Goal: Information Seeking & Learning: Learn about a topic

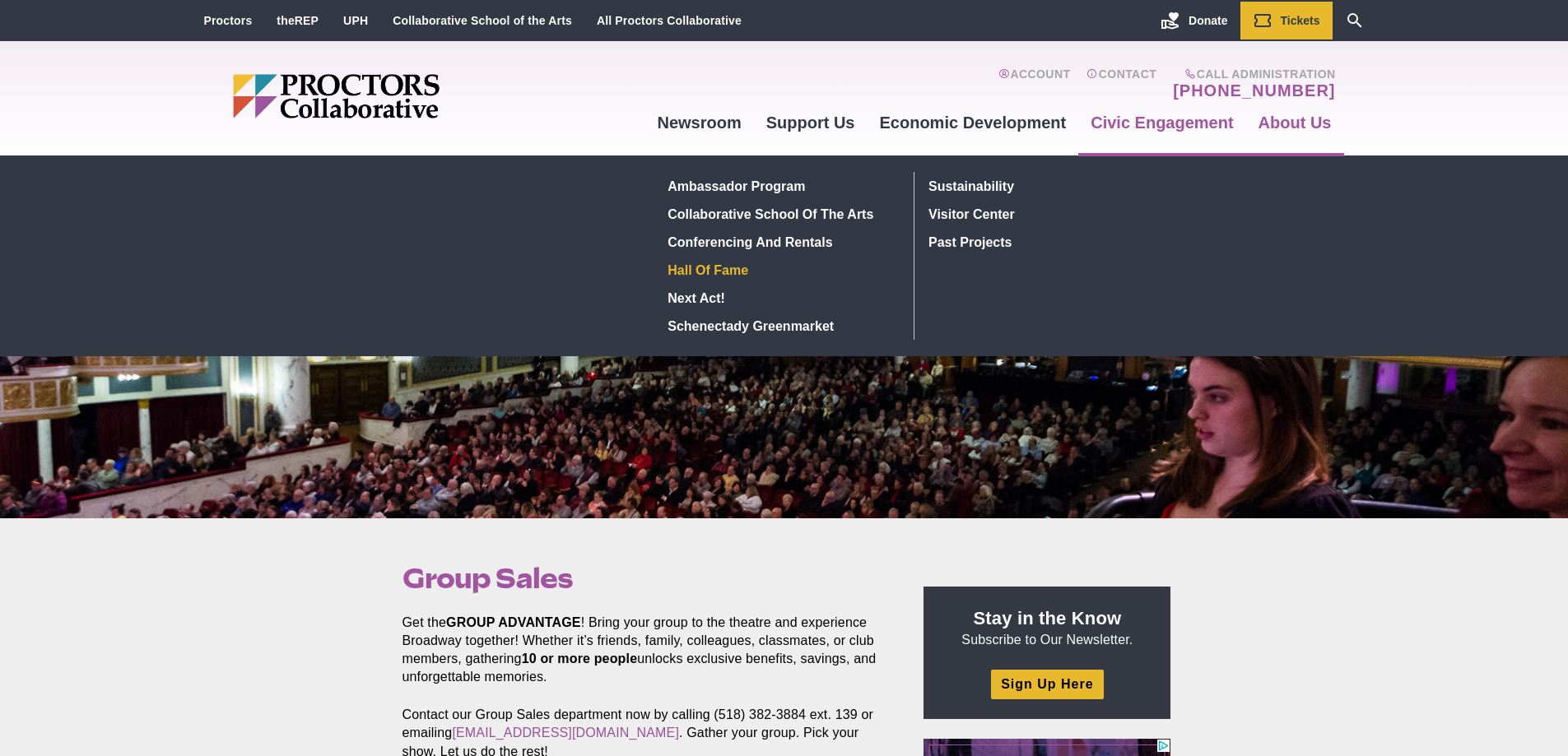
click at [726, 263] on link "Hall of Fame" at bounding box center [781, 270] width 240 height 28
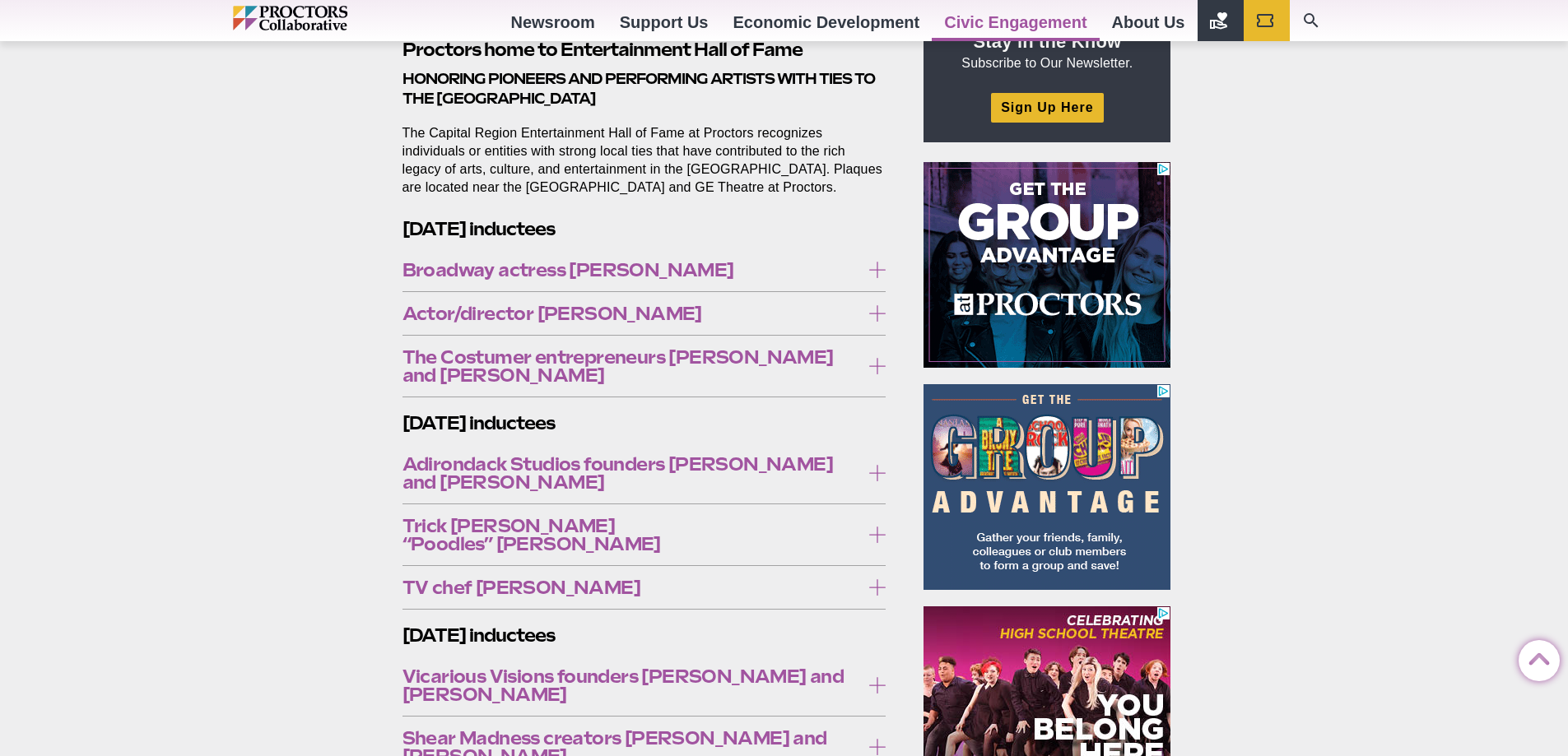
scroll to position [576, 0]
click at [735, 257] on label "Broadway actress Carolee Carmello" at bounding box center [644, 271] width 484 height 30
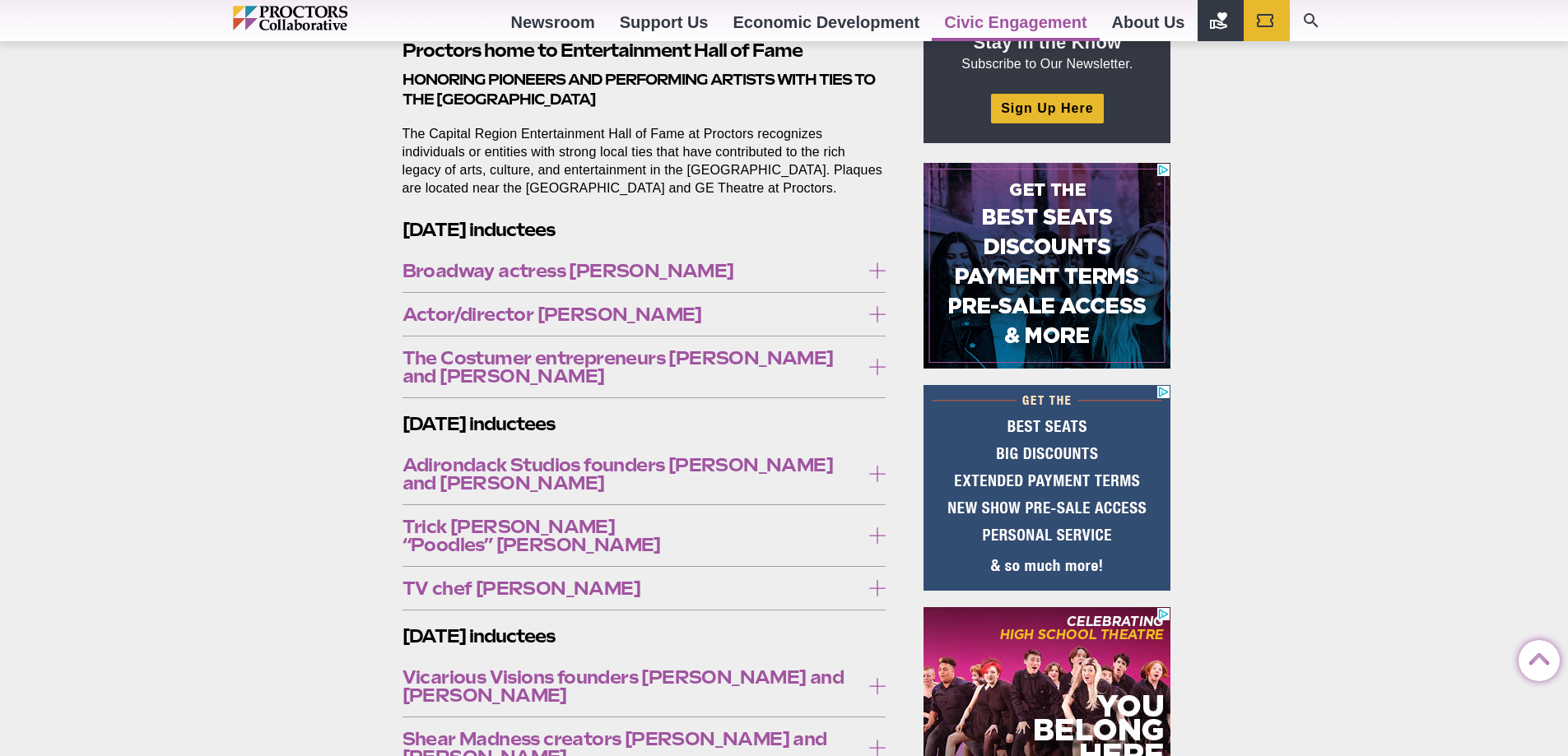
click at [735, 273] on span "Broadway actress Carolee Carmello" at bounding box center [631, 271] width 458 height 18
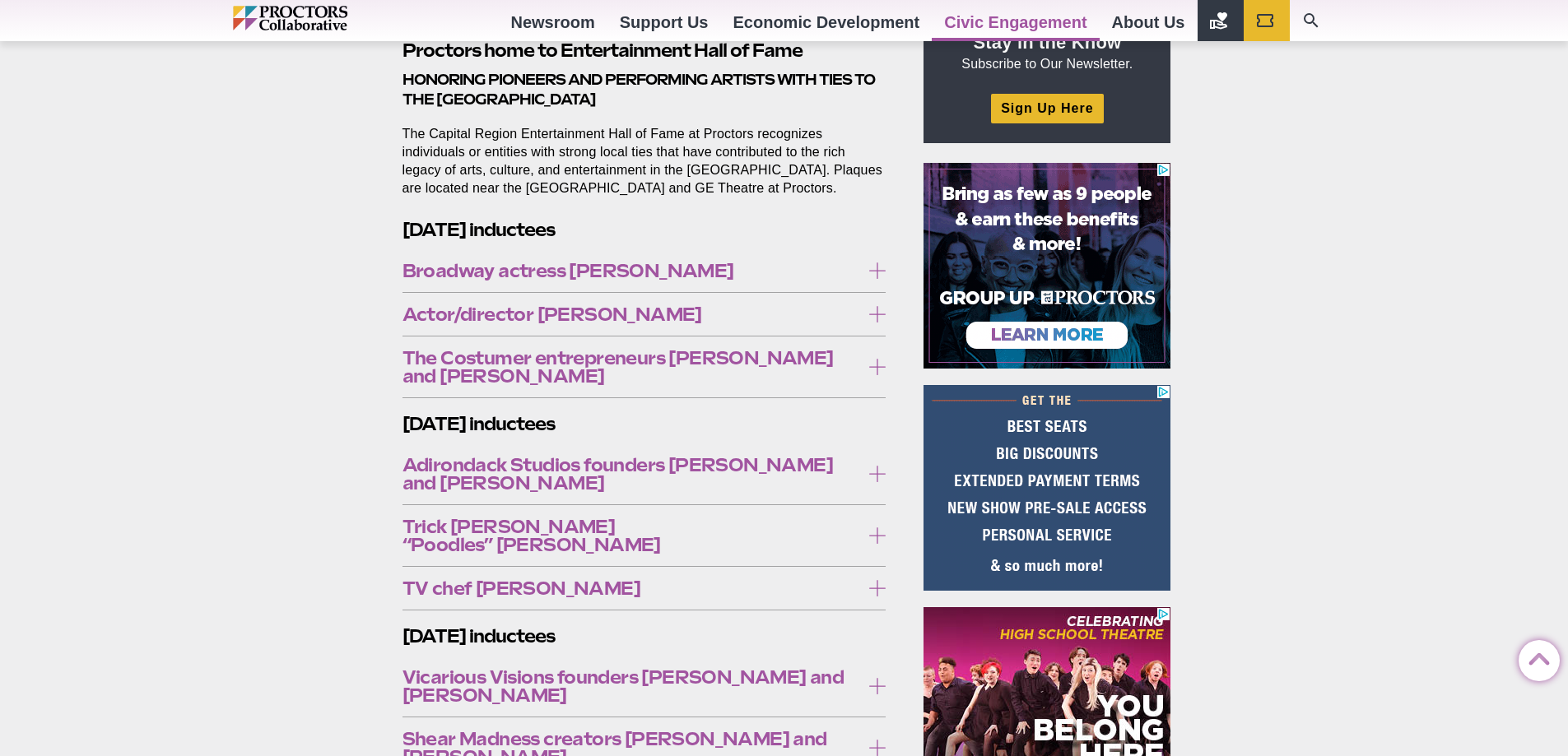
click at [735, 269] on span "Broadway actress Carolee Carmello" at bounding box center [631, 271] width 458 height 18
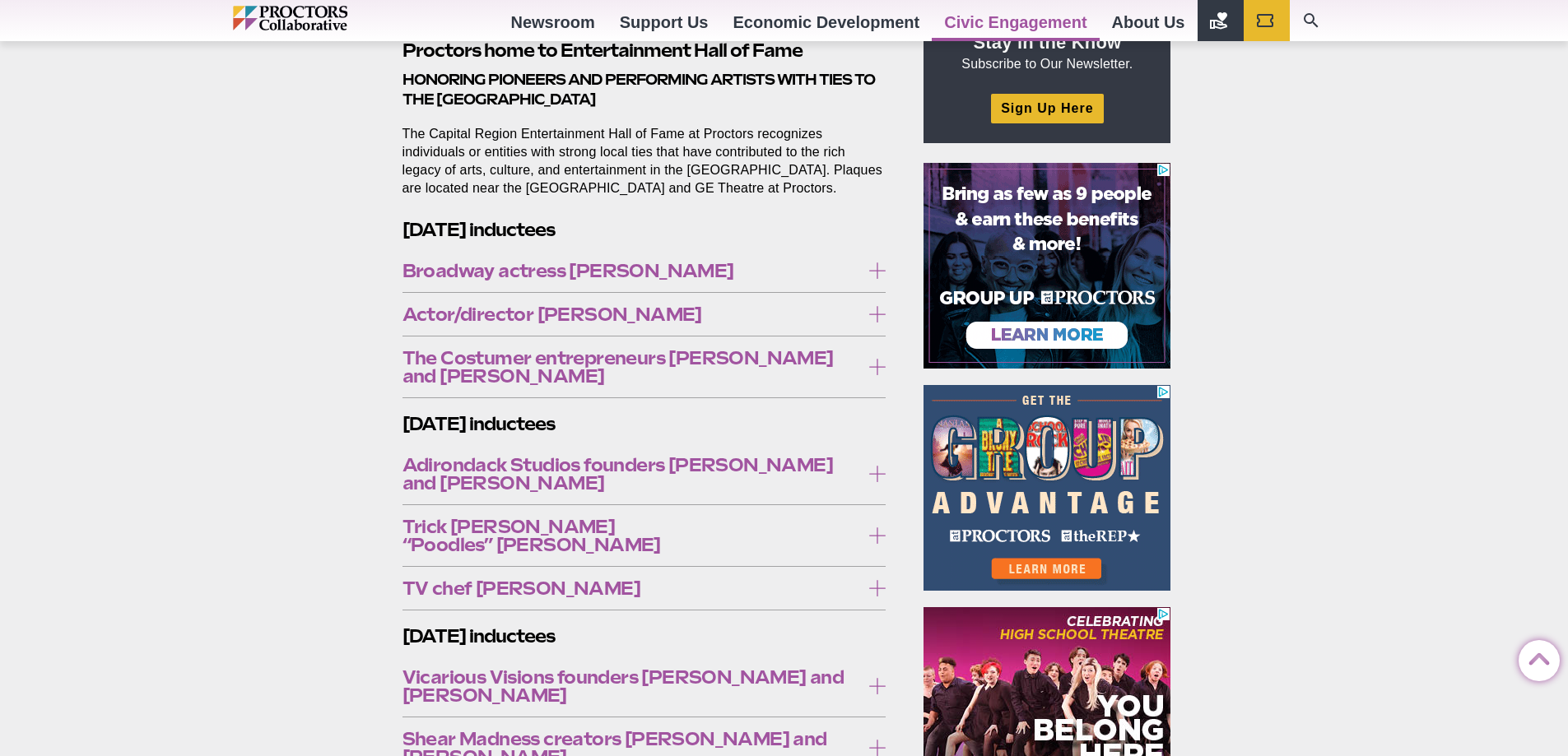
click at [746, 266] on span "Broadway actress Carolee Carmello" at bounding box center [631, 271] width 458 height 18
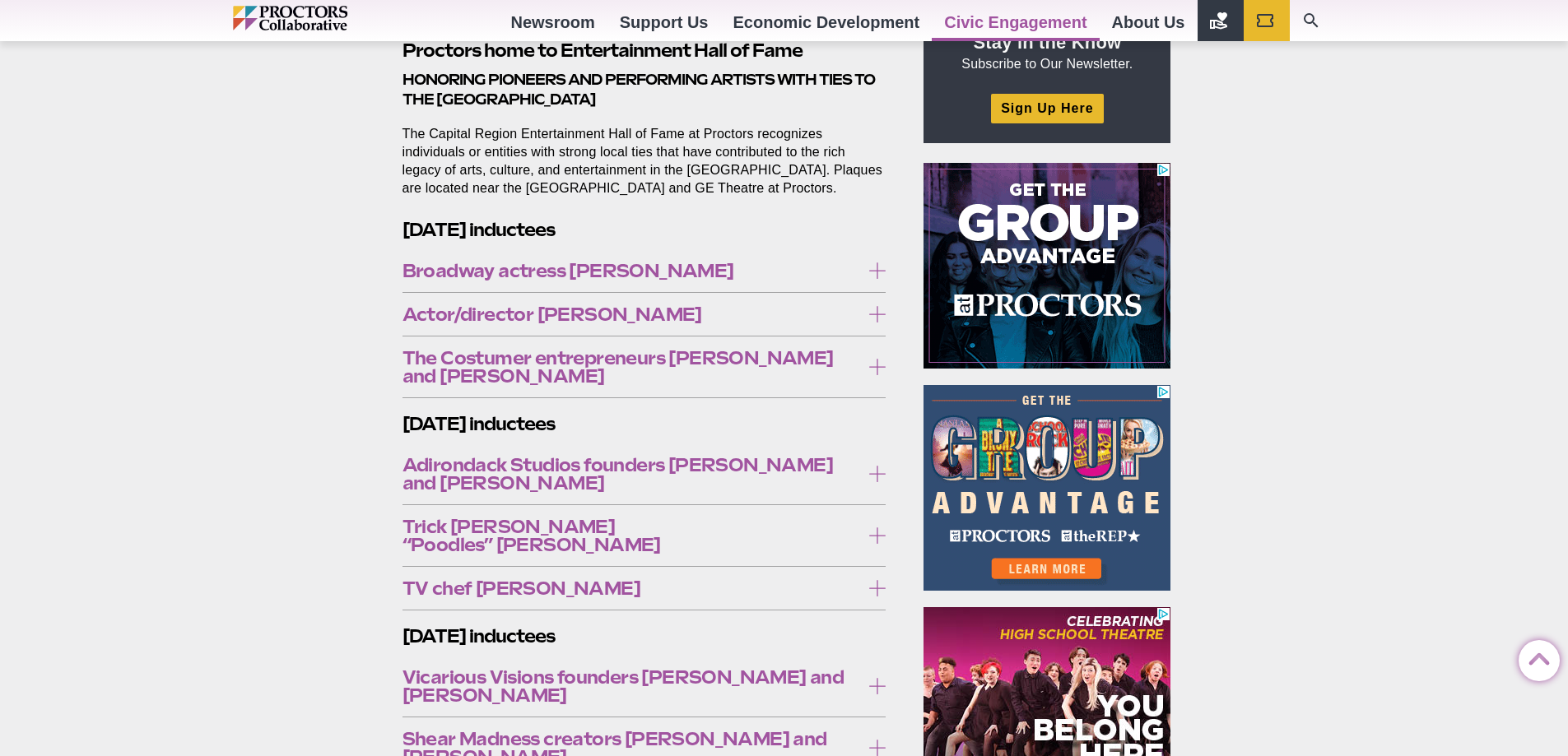
click at [854, 266] on span "Broadway actress Carolee Carmello" at bounding box center [631, 271] width 458 height 18
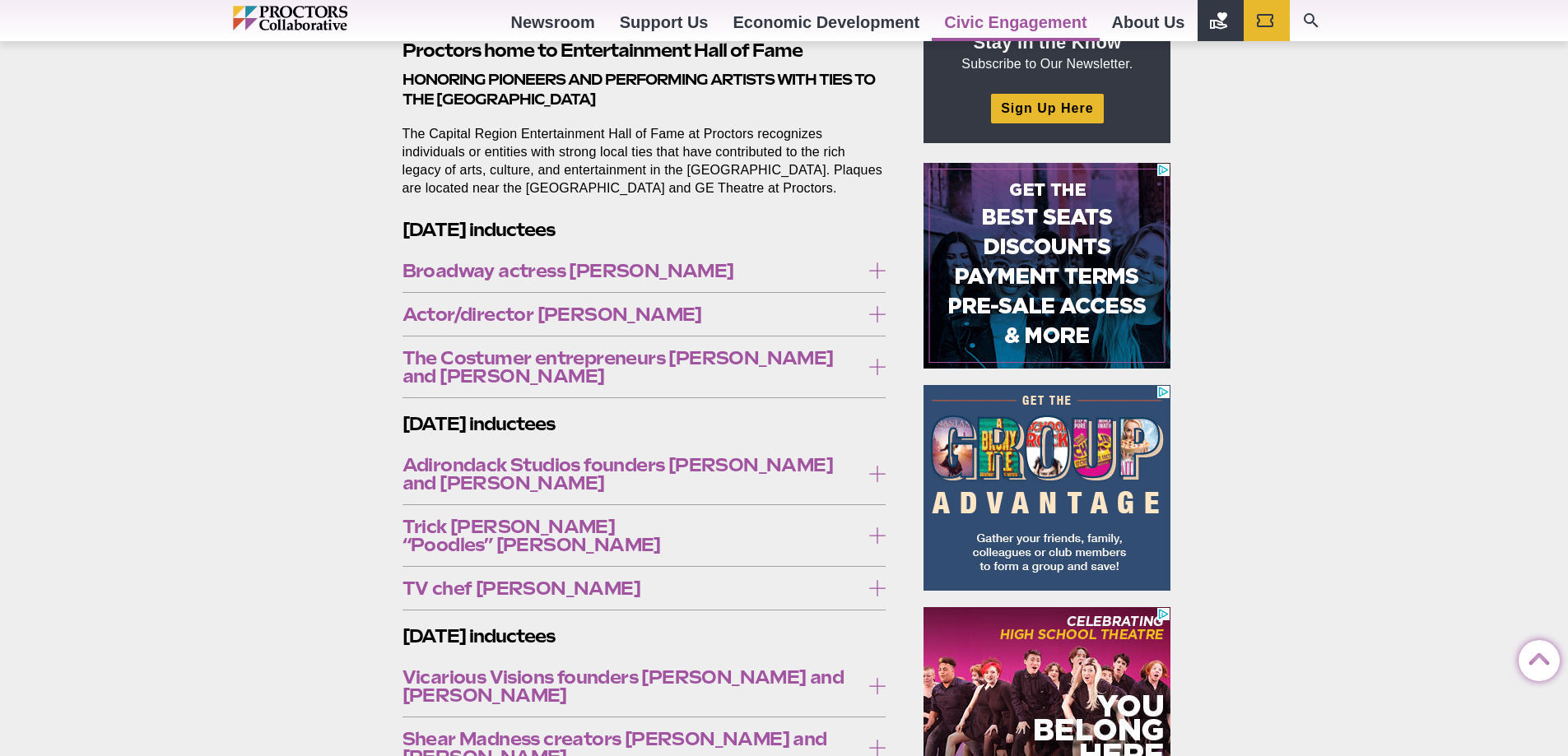
click at [854, 266] on span "Broadway actress Carolee Carmello" at bounding box center [631, 271] width 458 height 18
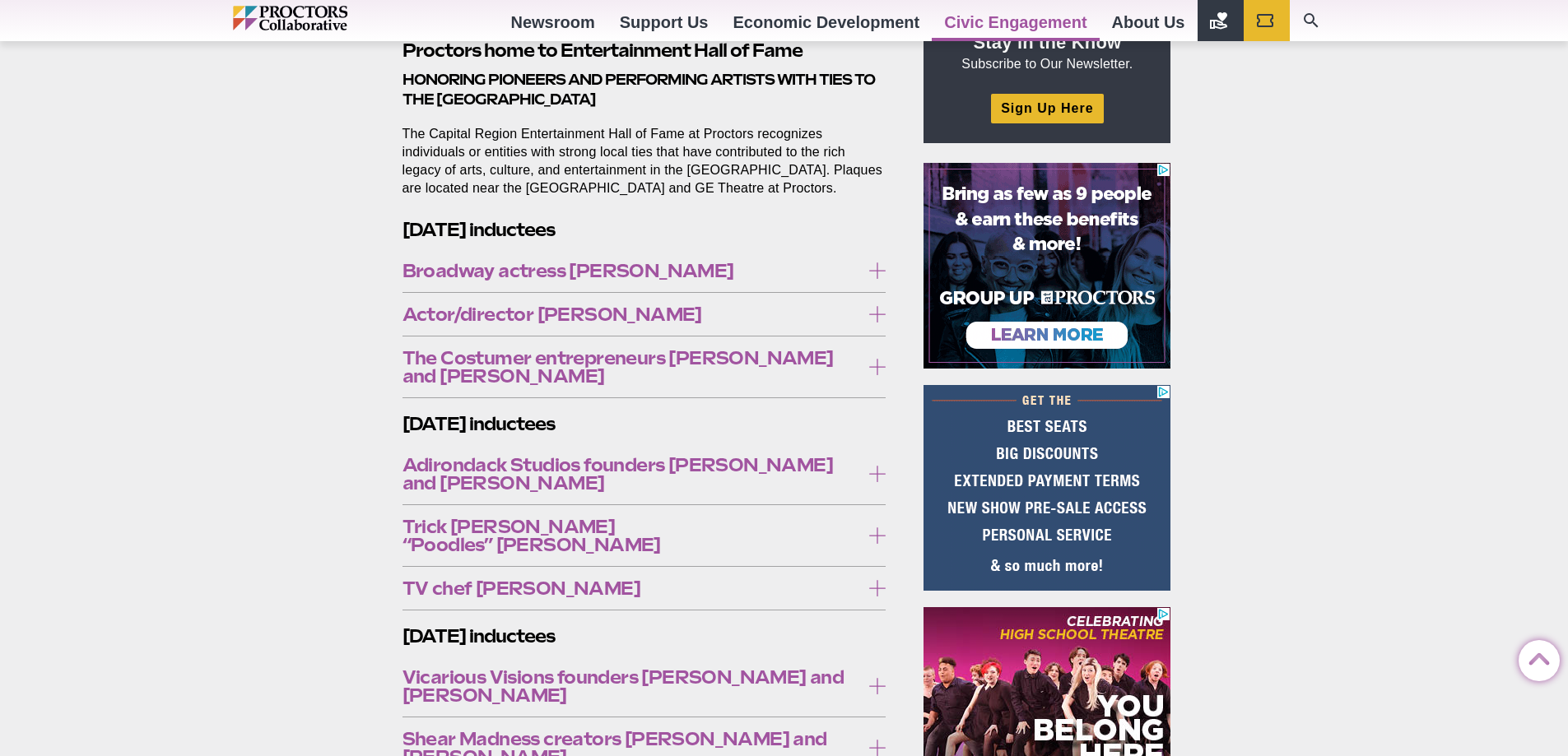
click at [885, 268] on icon at bounding box center [877, 271] width 16 height 16
click at [880, 268] on icon at bounding box center [877, 271] width 16 height 16
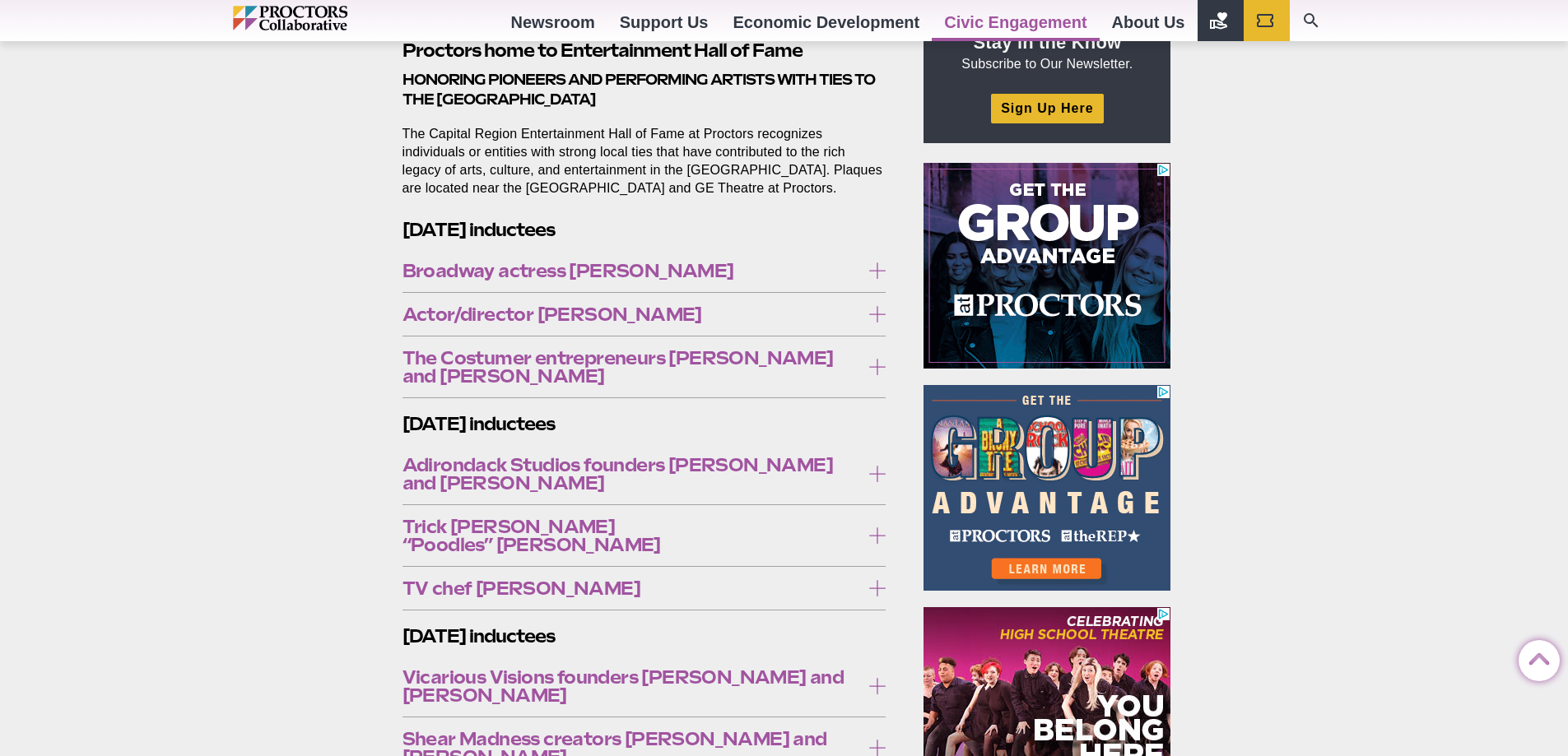
click at [872, 311] on icon at bounding box center [877, 314] width 16 height 16
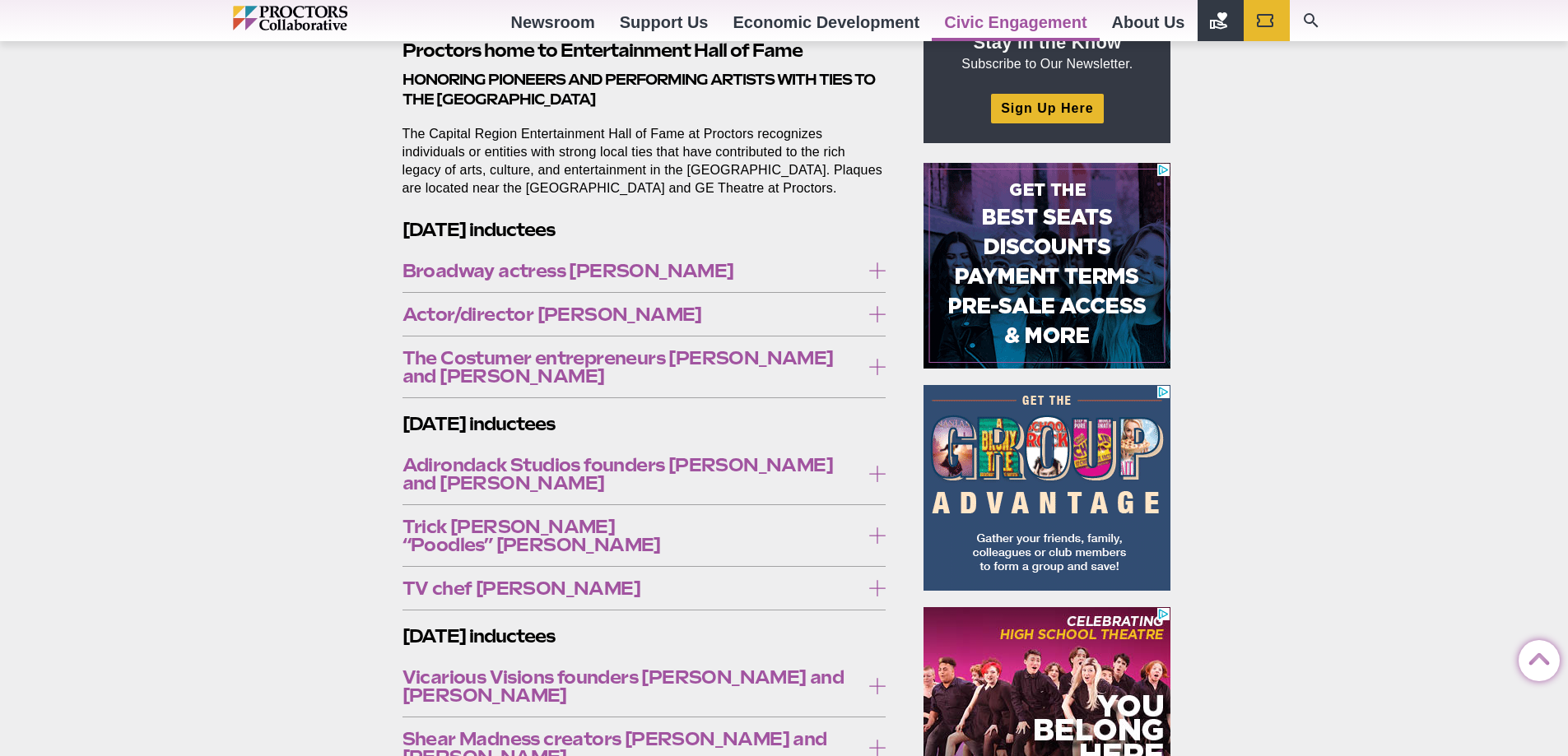
click at [872, 311] on icon at bounding box center [877, 314] width 16 height 16
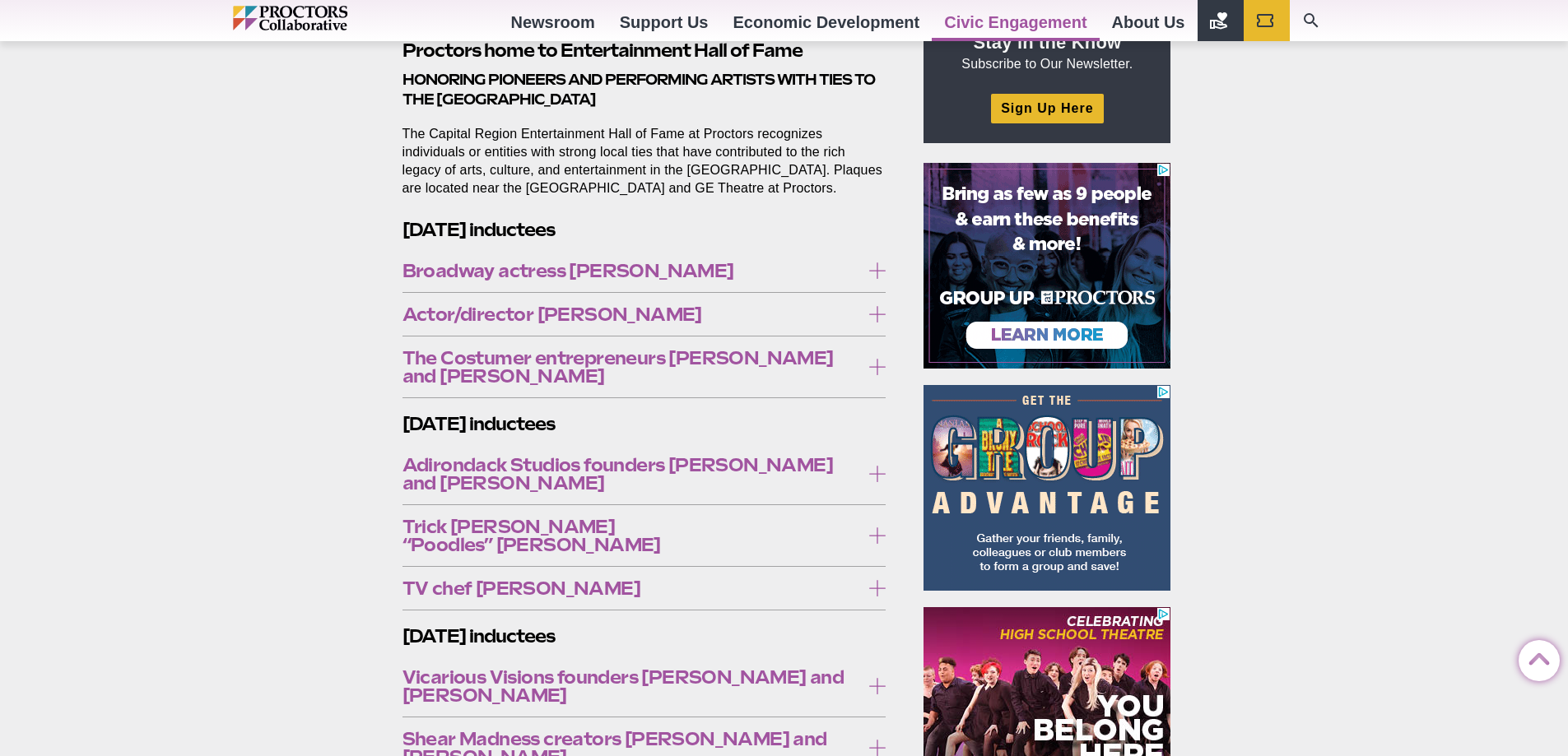
click at [877, 357] on label "The Costumer entrepreneurs Kathe and Jack Sheehan" at bounding box center [644, 367] width 484 height 49
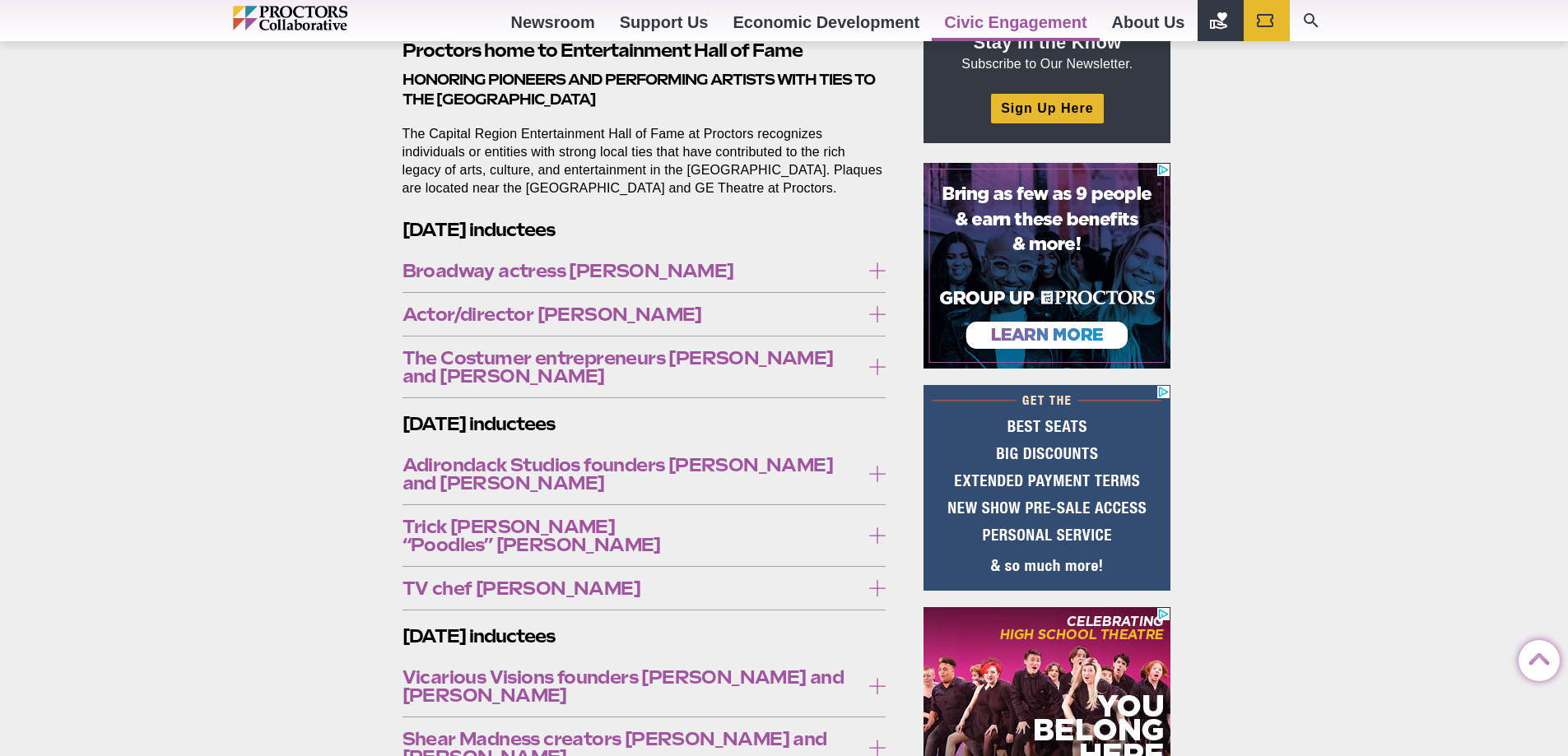
click at [877, 359] on icon at bounding box center [877, 367] width 16 height 16
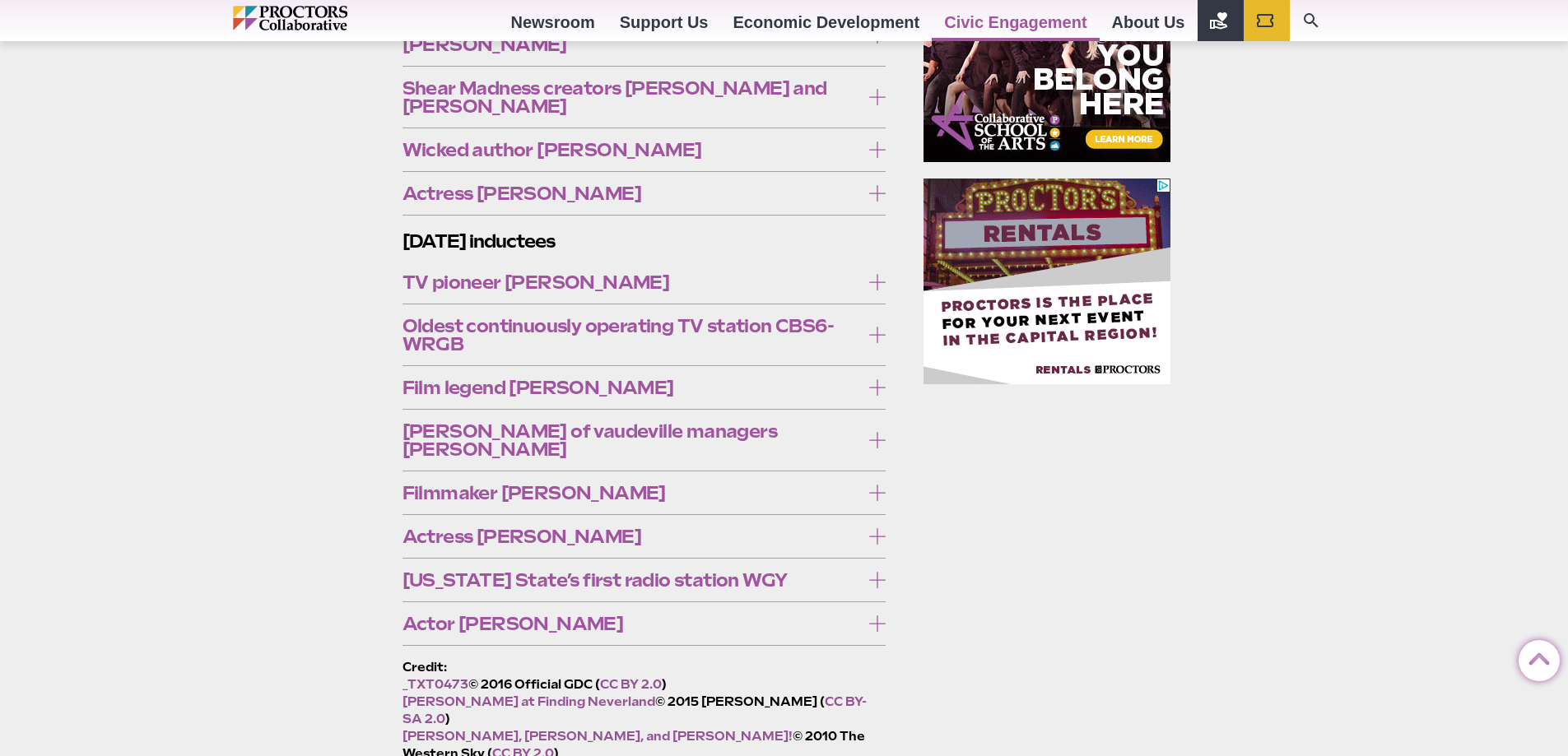
scroll to position [1316, 0]
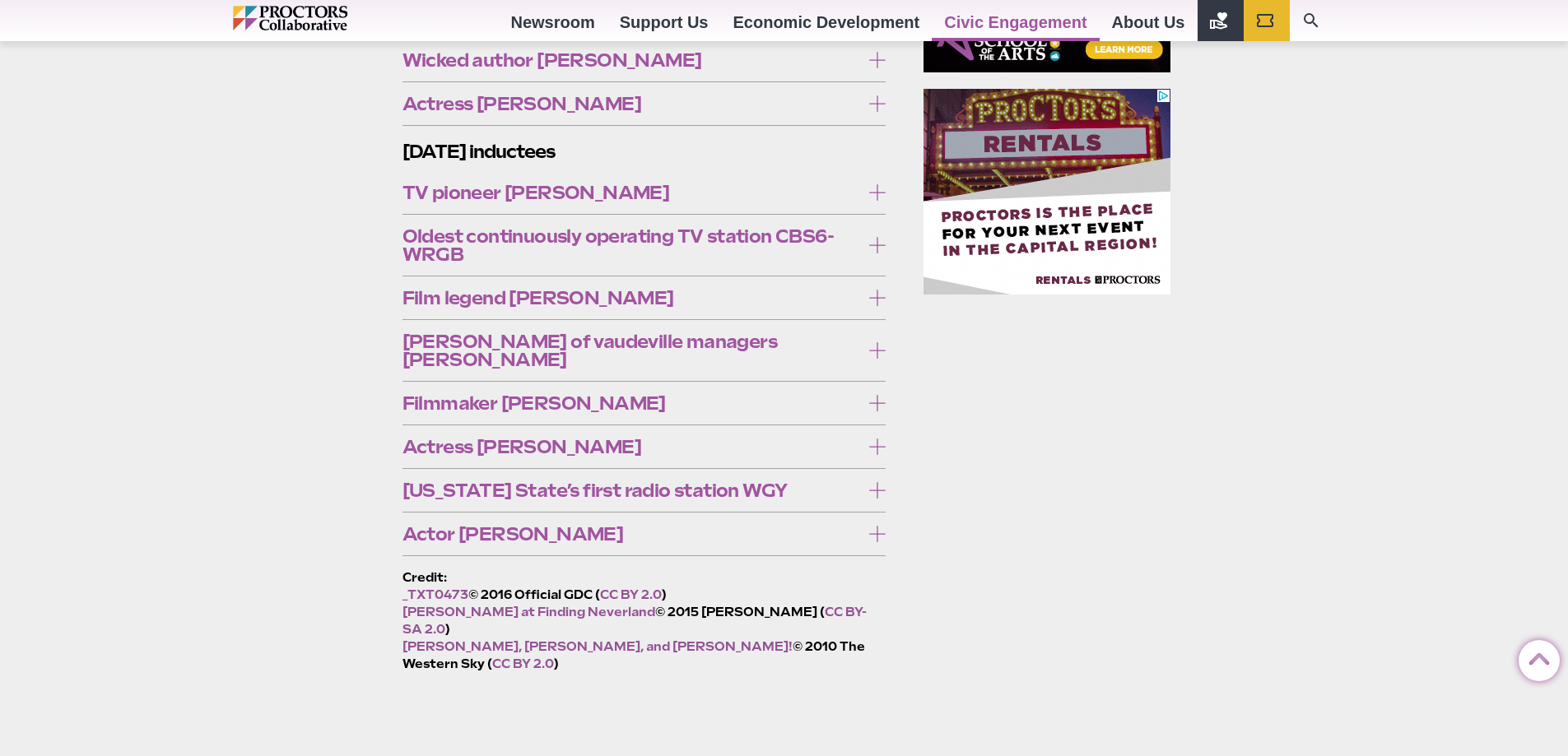
click at [594, 289] on span "Film legend Kirk Douglas" at bounding box center [631, 297] width 458 height 18
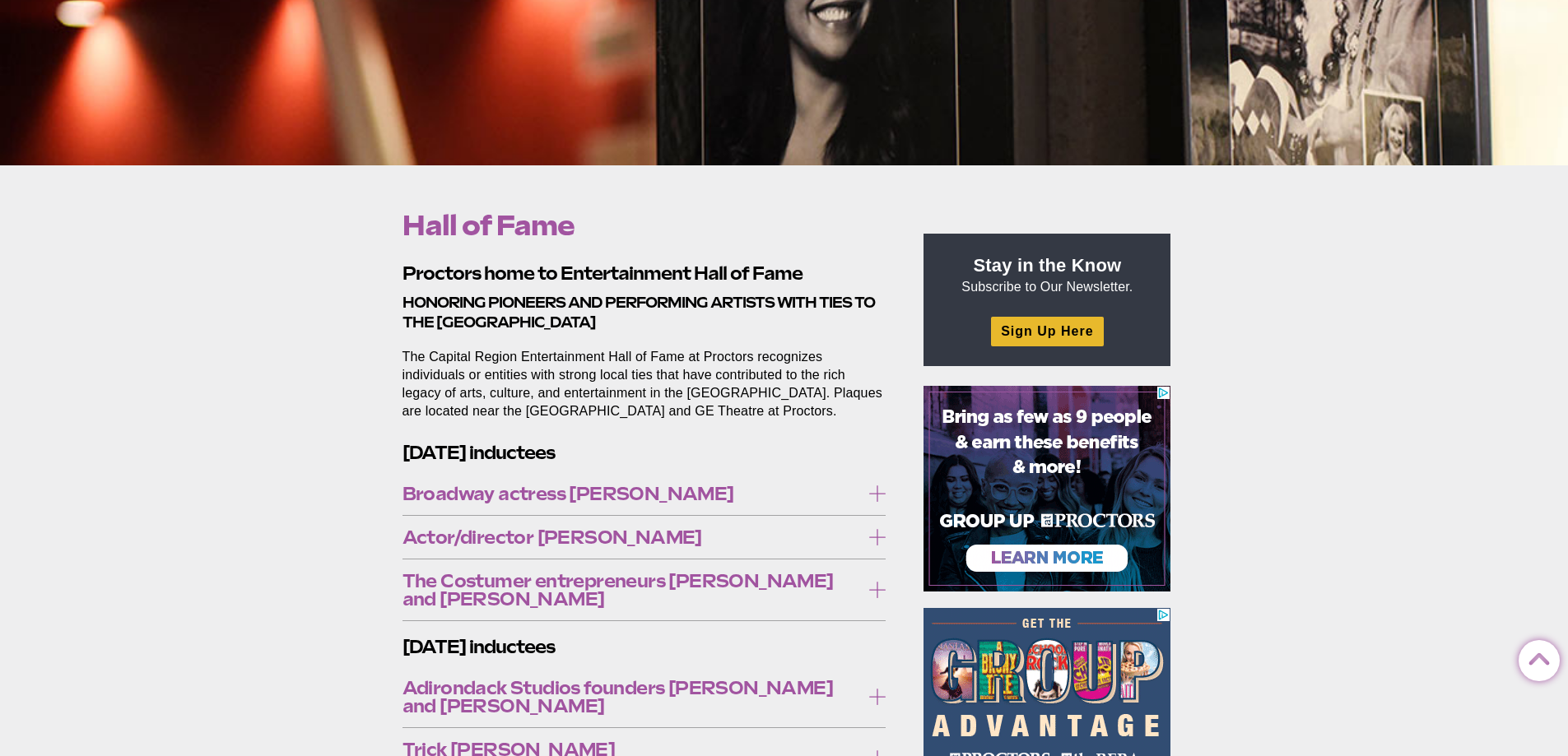
scroll to position [494, 0]
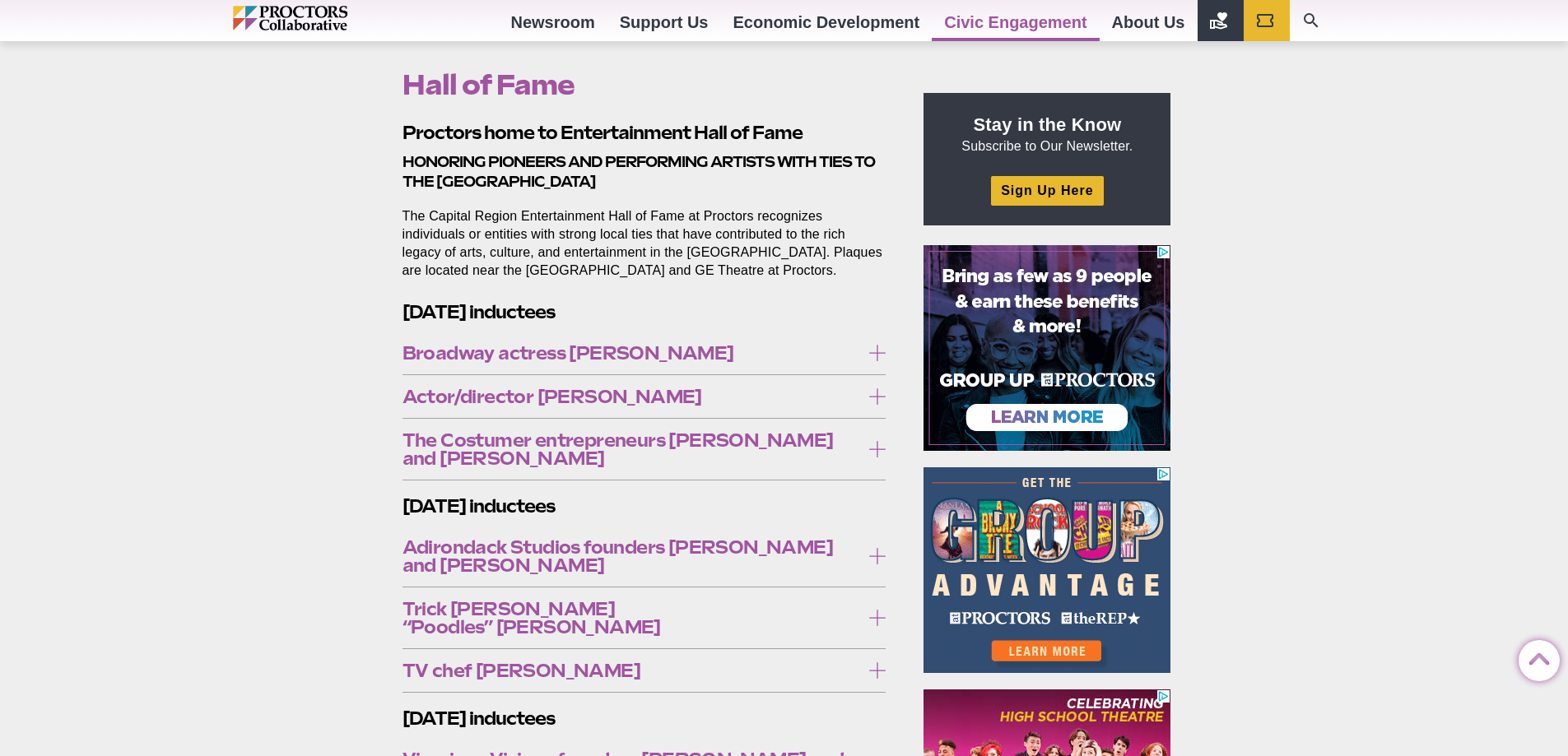
click at [733, 341] on label "Broadway actress Carolee Carmello" at bounding box center [644, 353] width 484 height 30
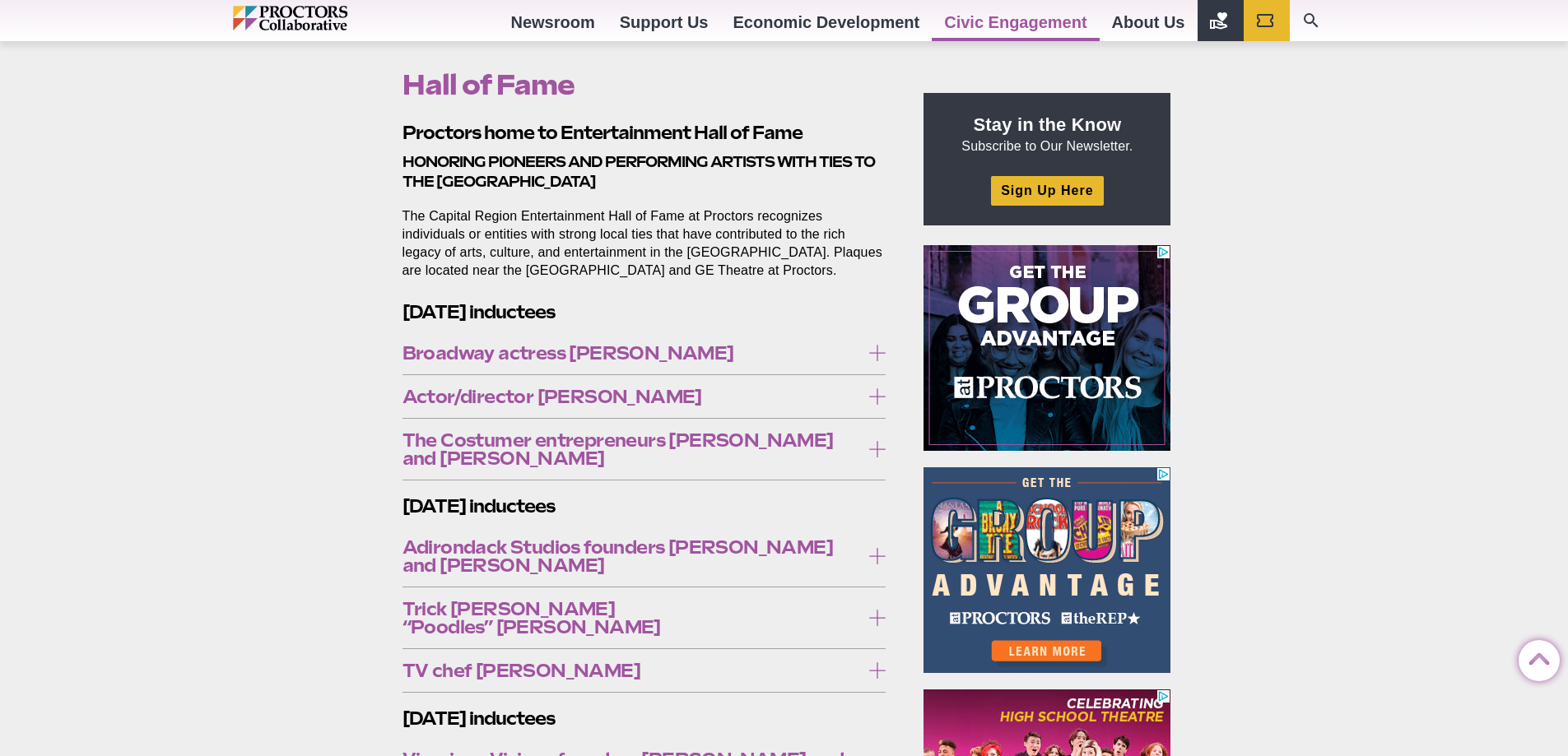
click at [733, 341] on label "Broadway actress Carolee Carmello" at bounding box center [644, 353] width 484 height 30
click at [720, 373] on div "Broadway actress Carolee Carmello Carolee Carmello, an Albany native and gradua…" at bounding box center [644, 353] width 484 height 43
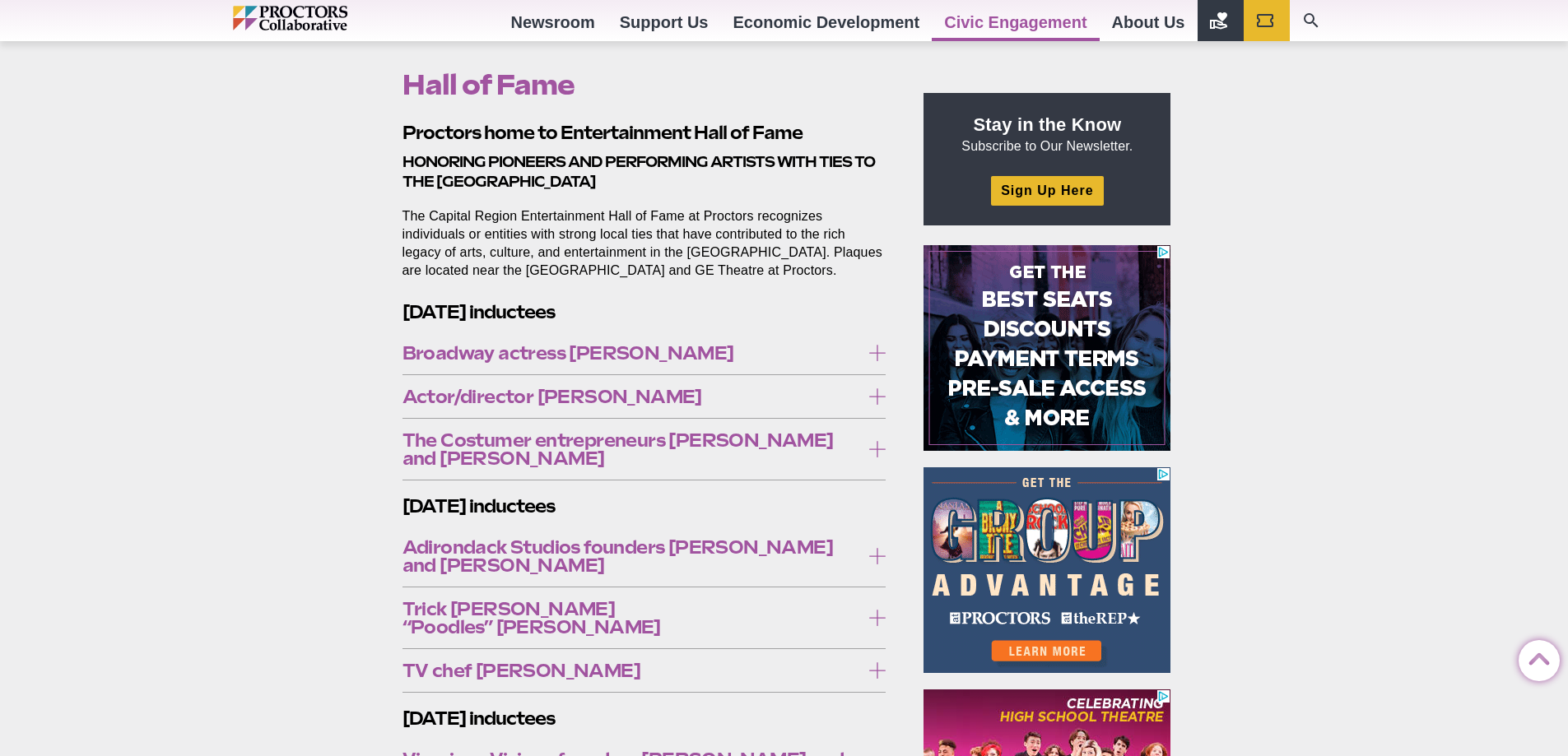
click at [719, 367] on label "Broadway actress Carolee Carmello" at bounding box center [644, 353] width 484 height 30
click at [719, 354] on span "Broadway actress Carolee Carmello" at bounding box center [631, 352] width 458 height 18
click at [677, 344] on span "Broadway actress Carolee Carmello" at bounding box center [631, 352] width 458 height 18
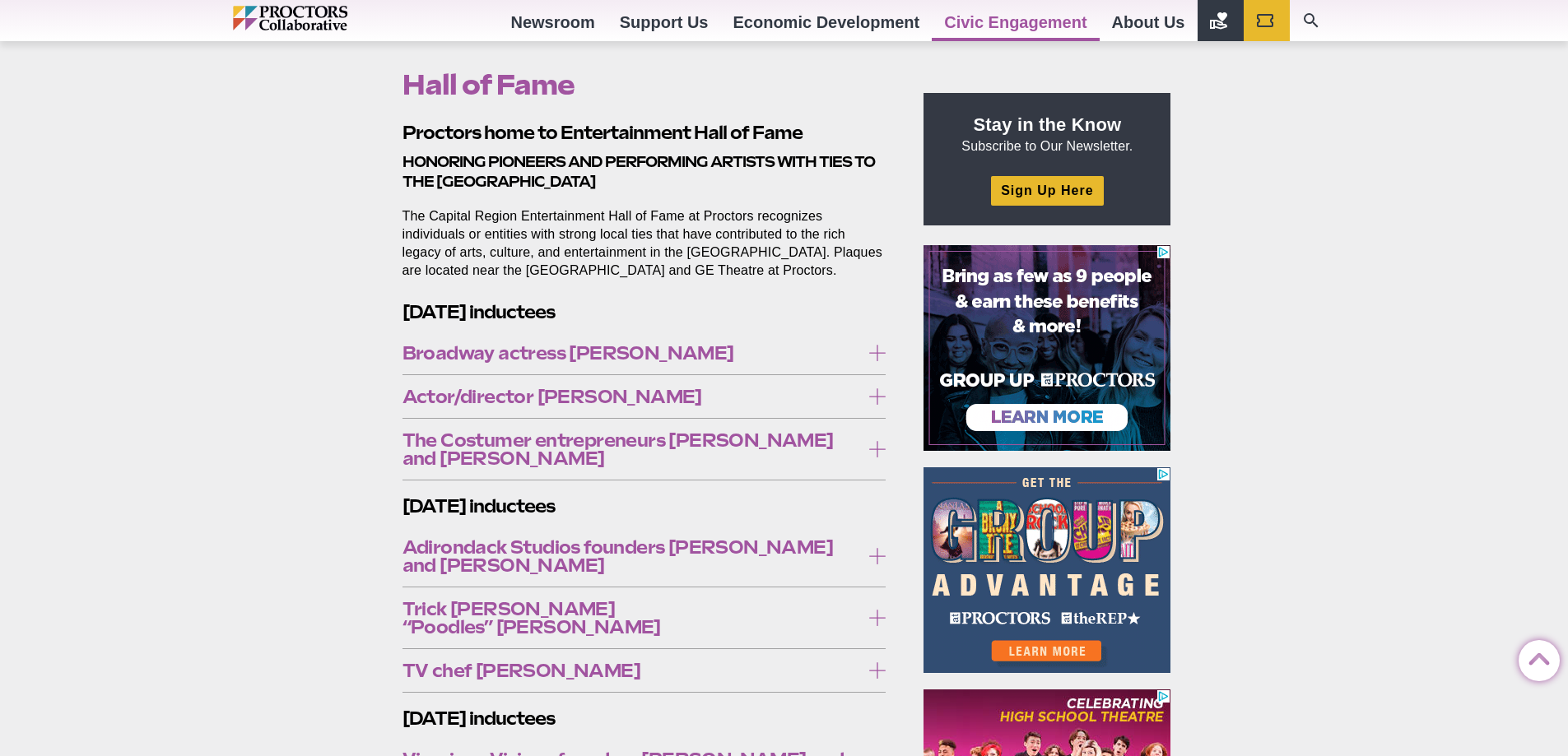
click at [671, 351] on span "Broadway actress Carolee Carmello" at bounding box center [631, 352] width 458 height 18
click at [674, 352] on span "Broadway actress Carolee Carmello" at bounding box center [631, 352] width 458 height 18
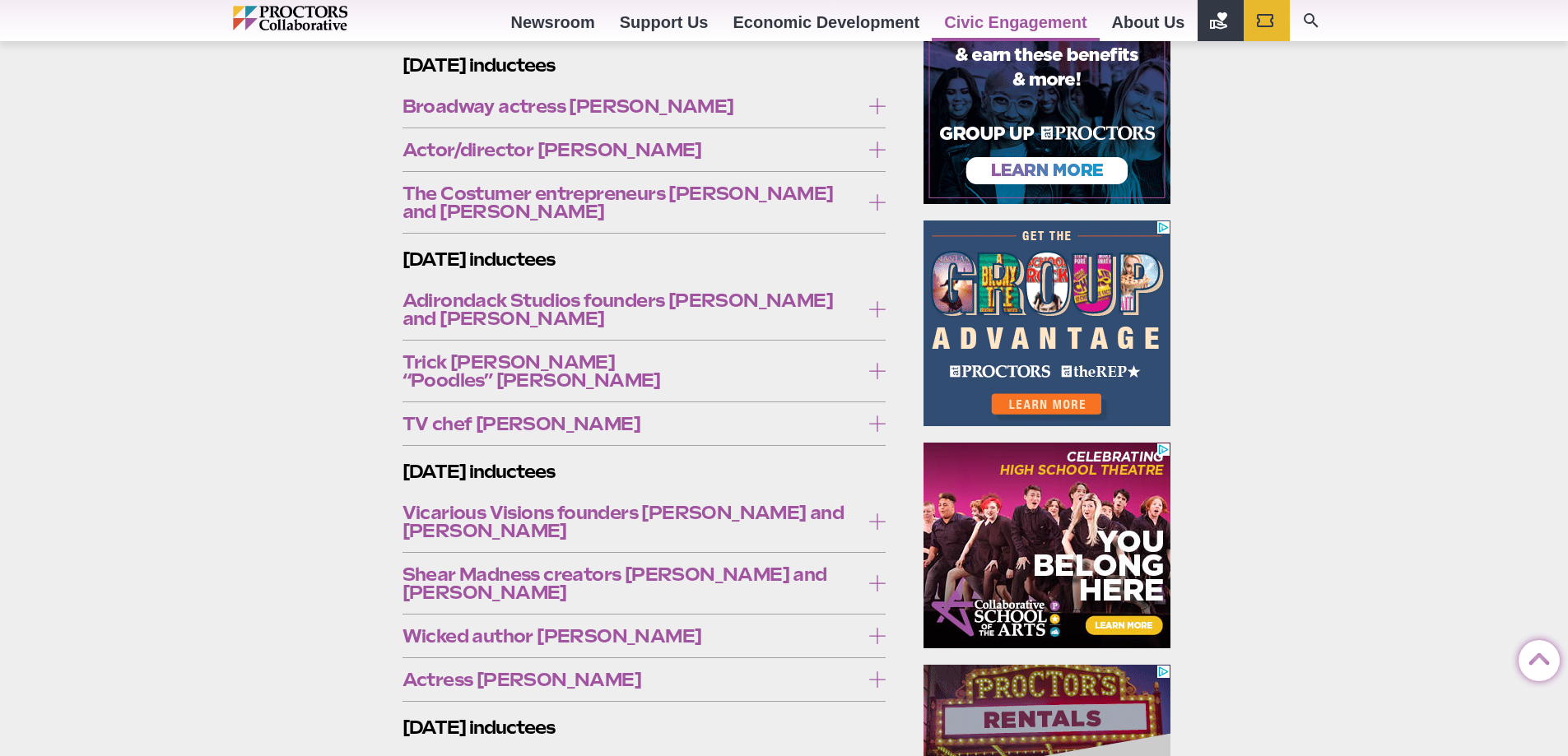
scroll to position [823, 0]
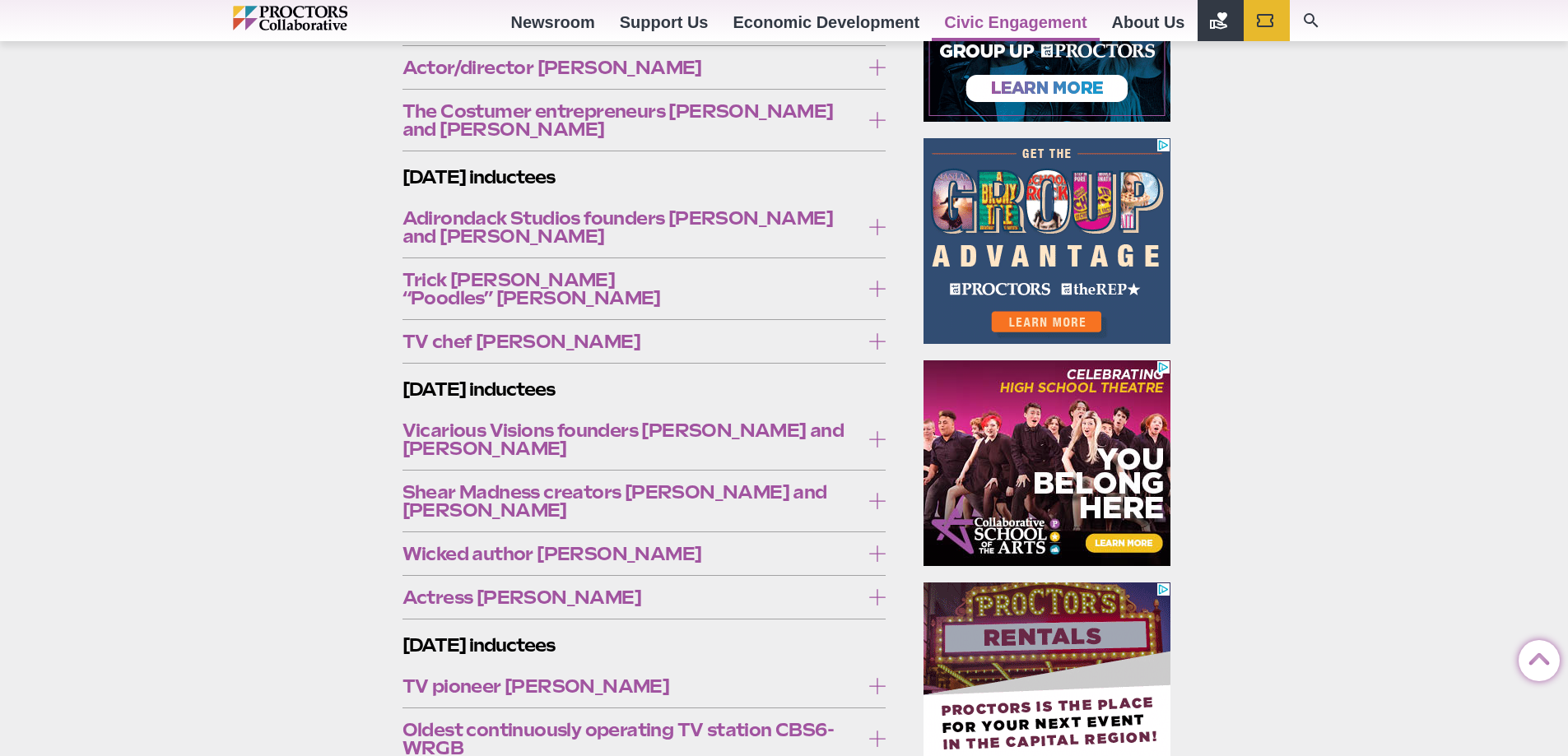
click at [697, 332] on span "TV chef Rachael Ray" at bounding box center [631, 341] width 458 height 18
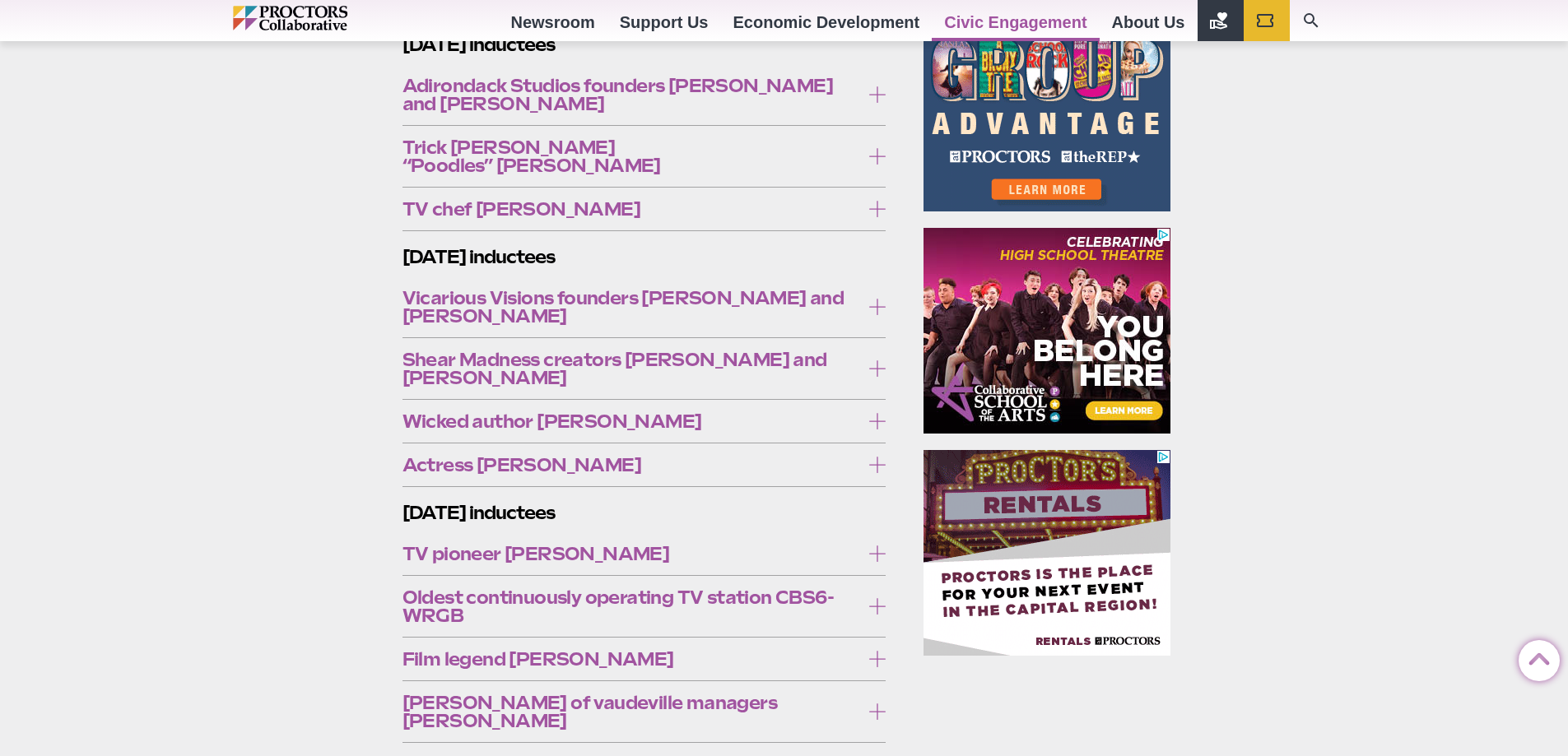
scroll to position [987, 0]
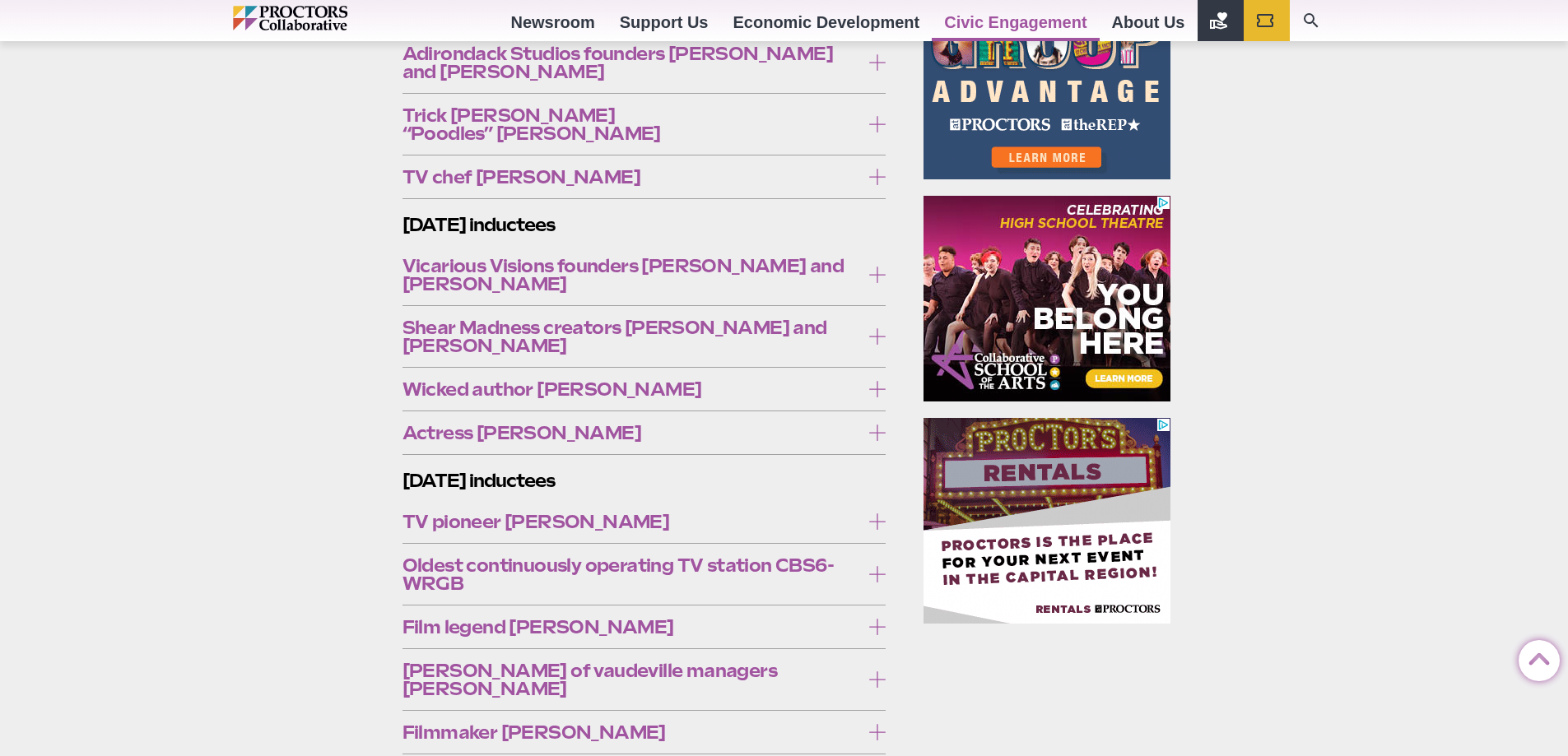
click at [691, 370] on div "Wicked author Gregory Maguire Author Gregory Maguire, born in Albany in 1954, h…" at bounding box center [644, 388] width 484 height 44
click at [692, 380] on span "Wicked author Gregory Maguire" at bounding box center [631, 388] width 458 height 18
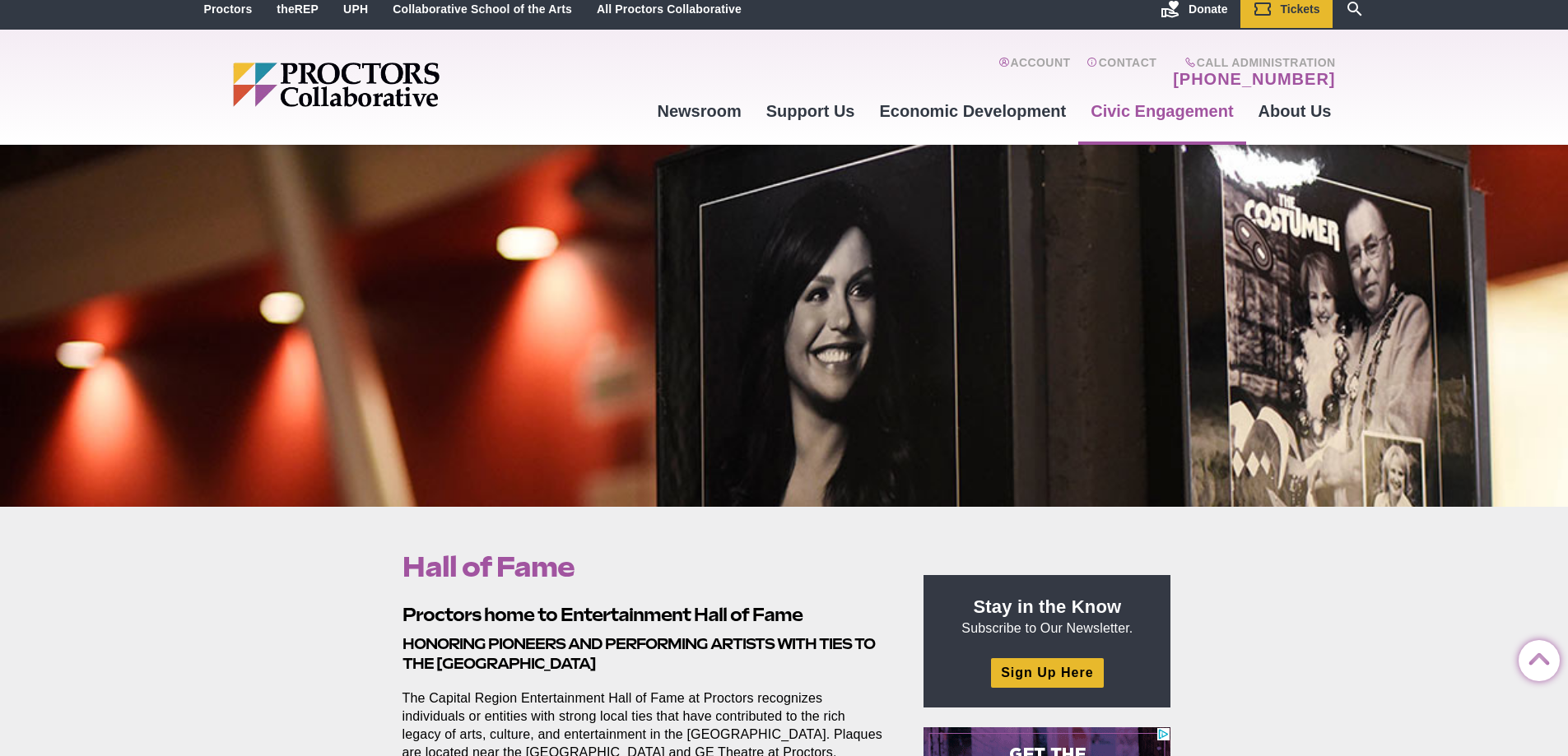
scroll to position [0, 0]
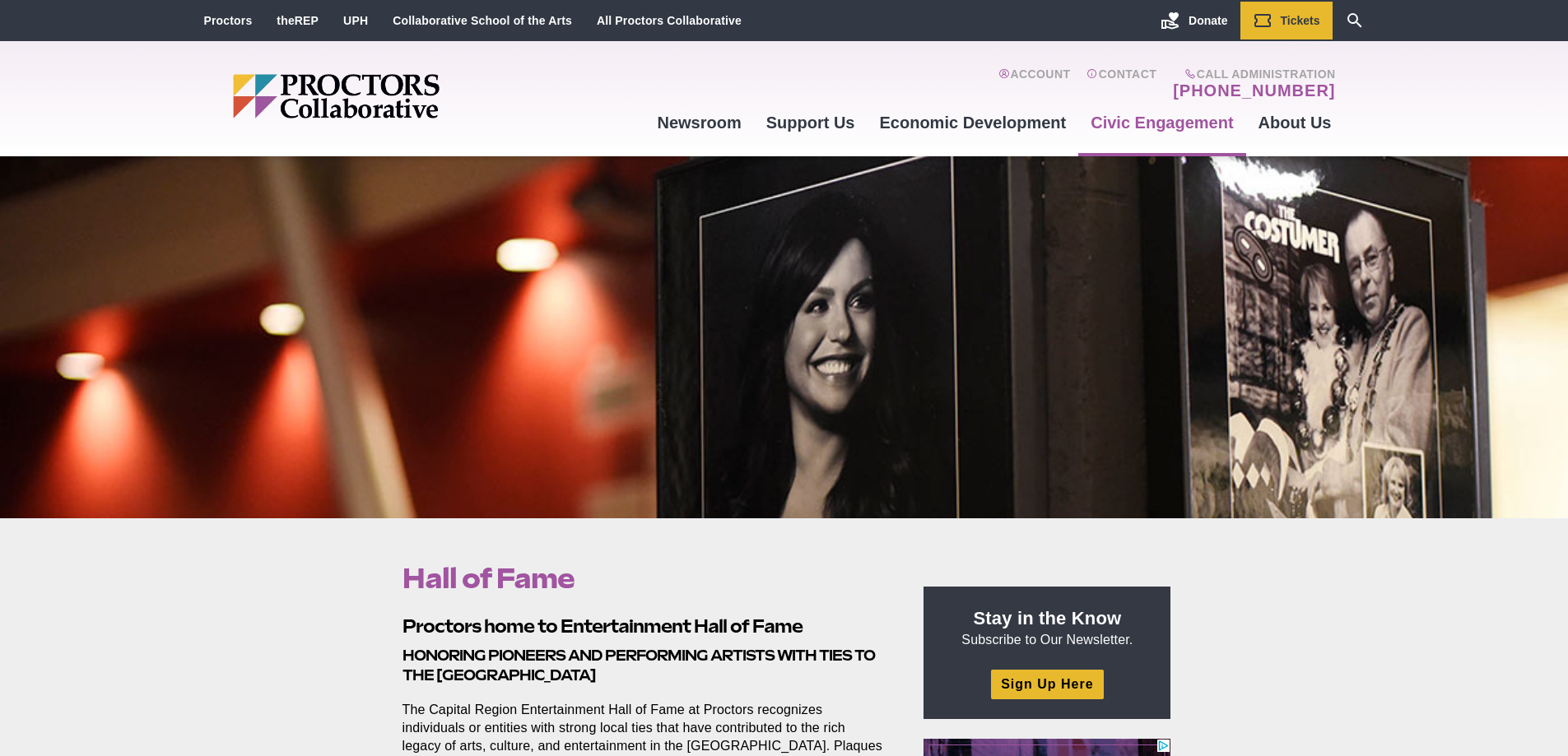
drag, startPoint x: 1138, startPoint y: 129, endPoint x: 863, endPoint y: 84, distance: 278.7
click at [865, 85] on div "Account Contact Call Administration (518) 382-3884 Newsroom Newsroom Photo Gall…" at bounding box center [990, 98] width 691 height 99
click at [309, 21] on link "theREP" at bounding box center [297, 20] width 42 height 13
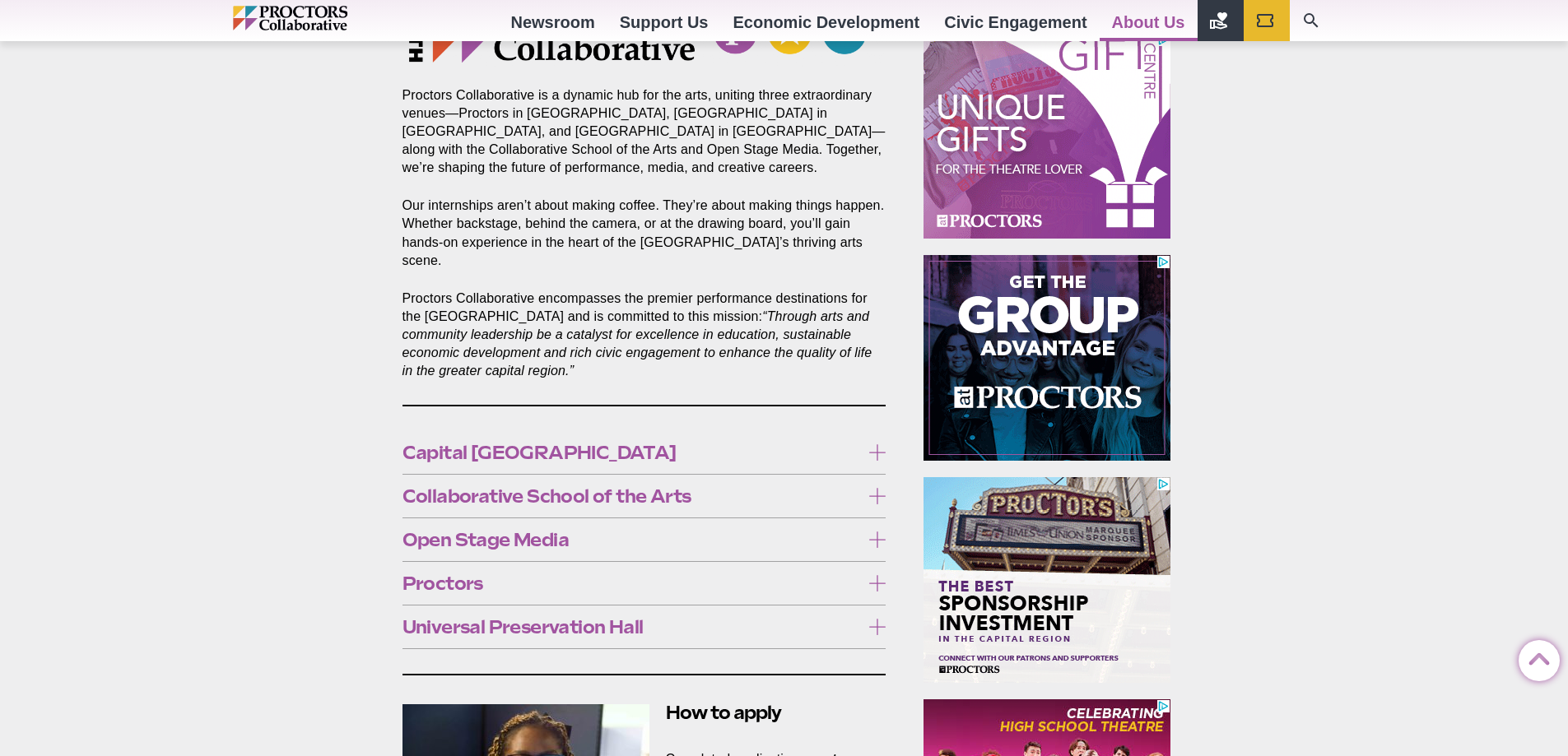
scroll to position [741, 0]
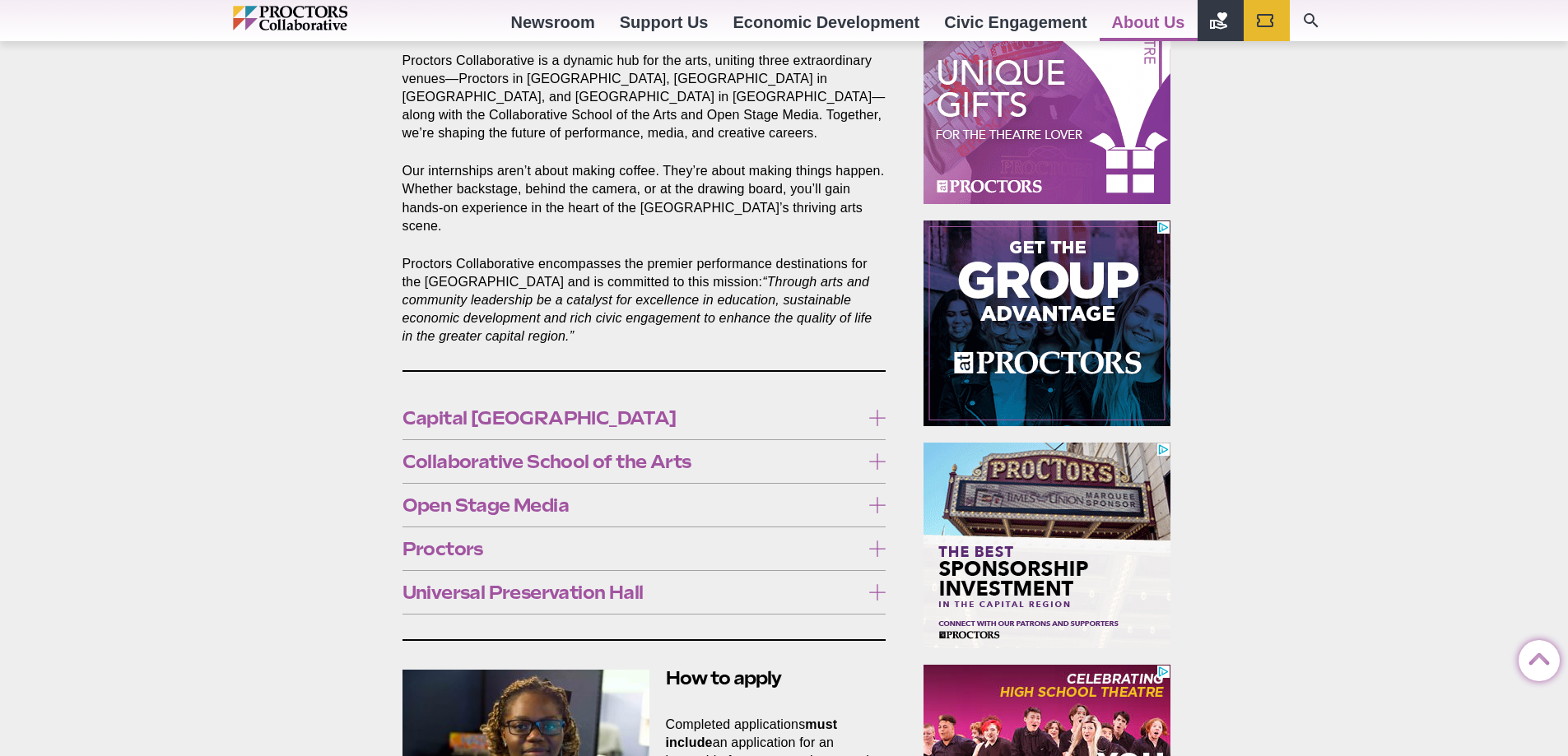
click at [661, 414] on label "Capital [GEOGRAPHIC_DATA]" at bounding box center [644, 418] width 484 height 30
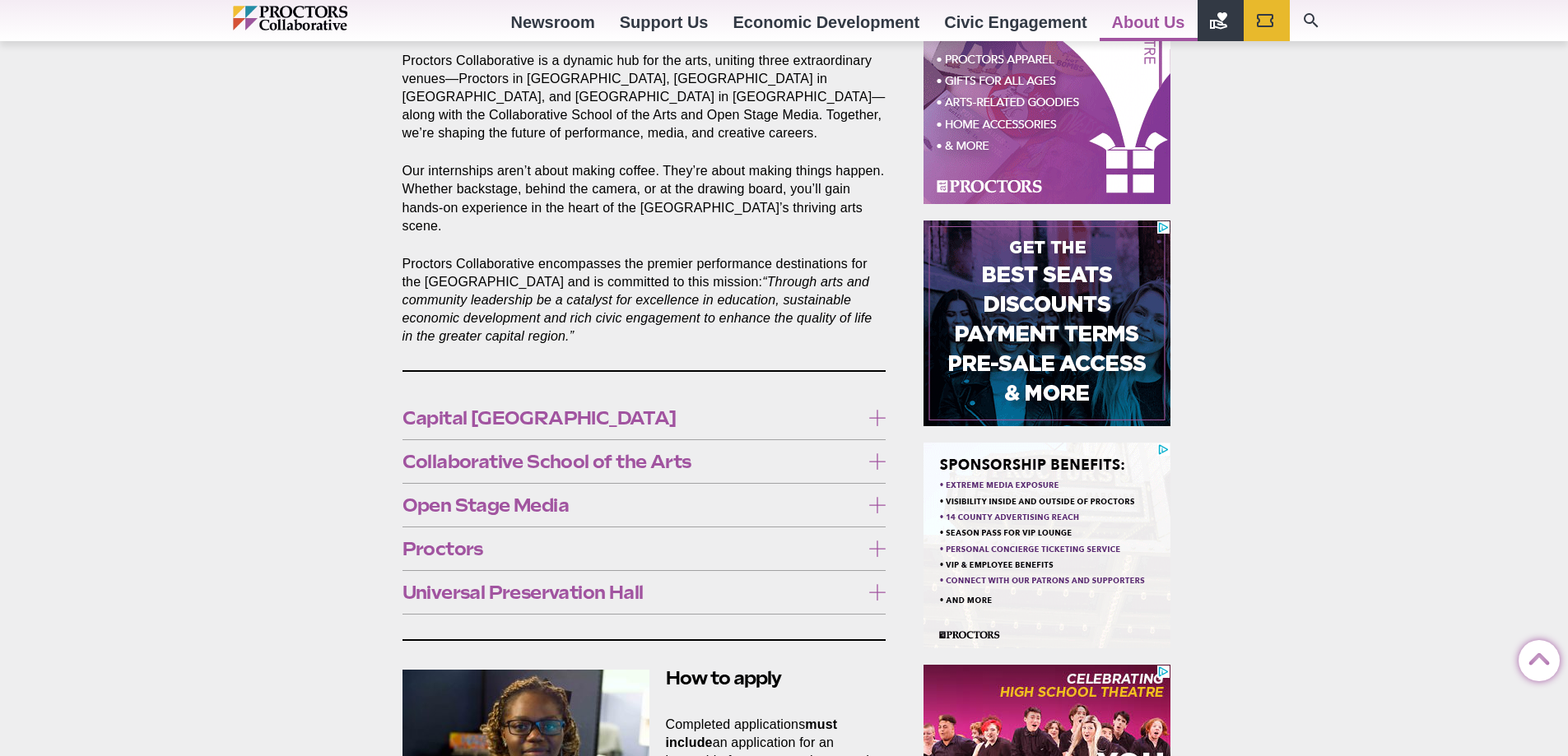
click at [668, 409] on span "Capital [GEOGRAPHIC_DATA]" at bounding box center [631, 418] width 458 height 18
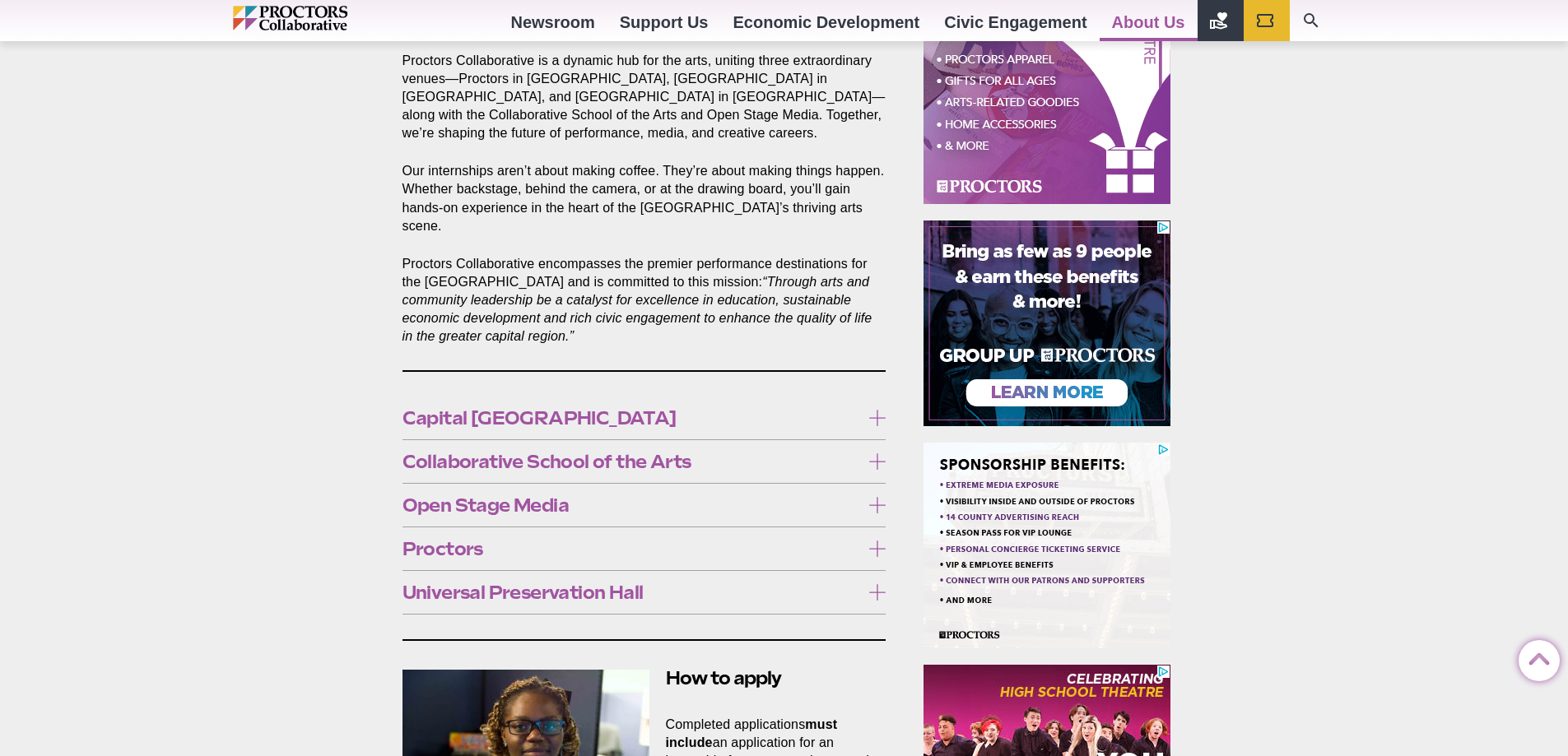
click at [668, 409] on span "Capital [GEOGRAPHIC_DATA]" at bounding box center [631, 418] width 458 height 18
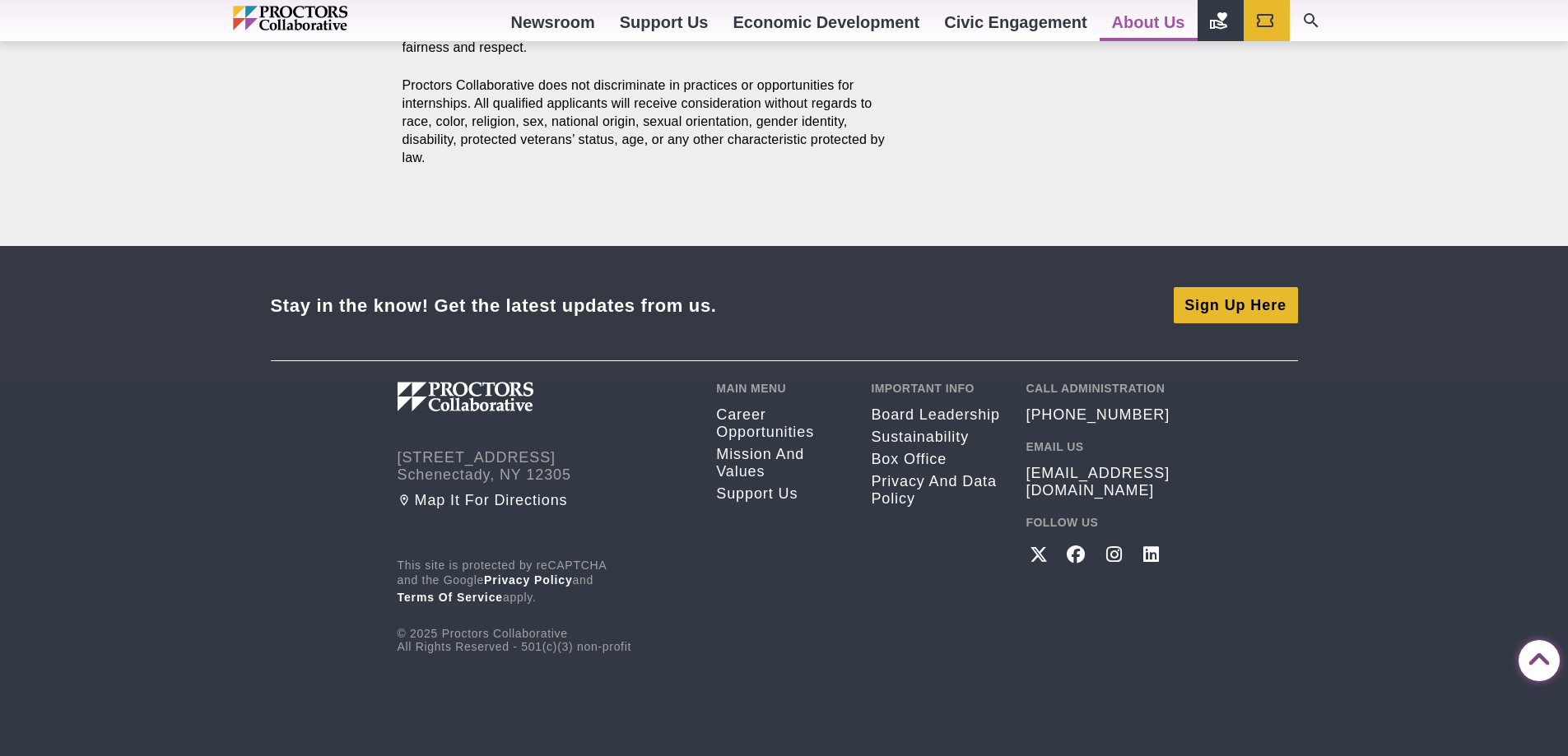
scroll to position [3044, 0]
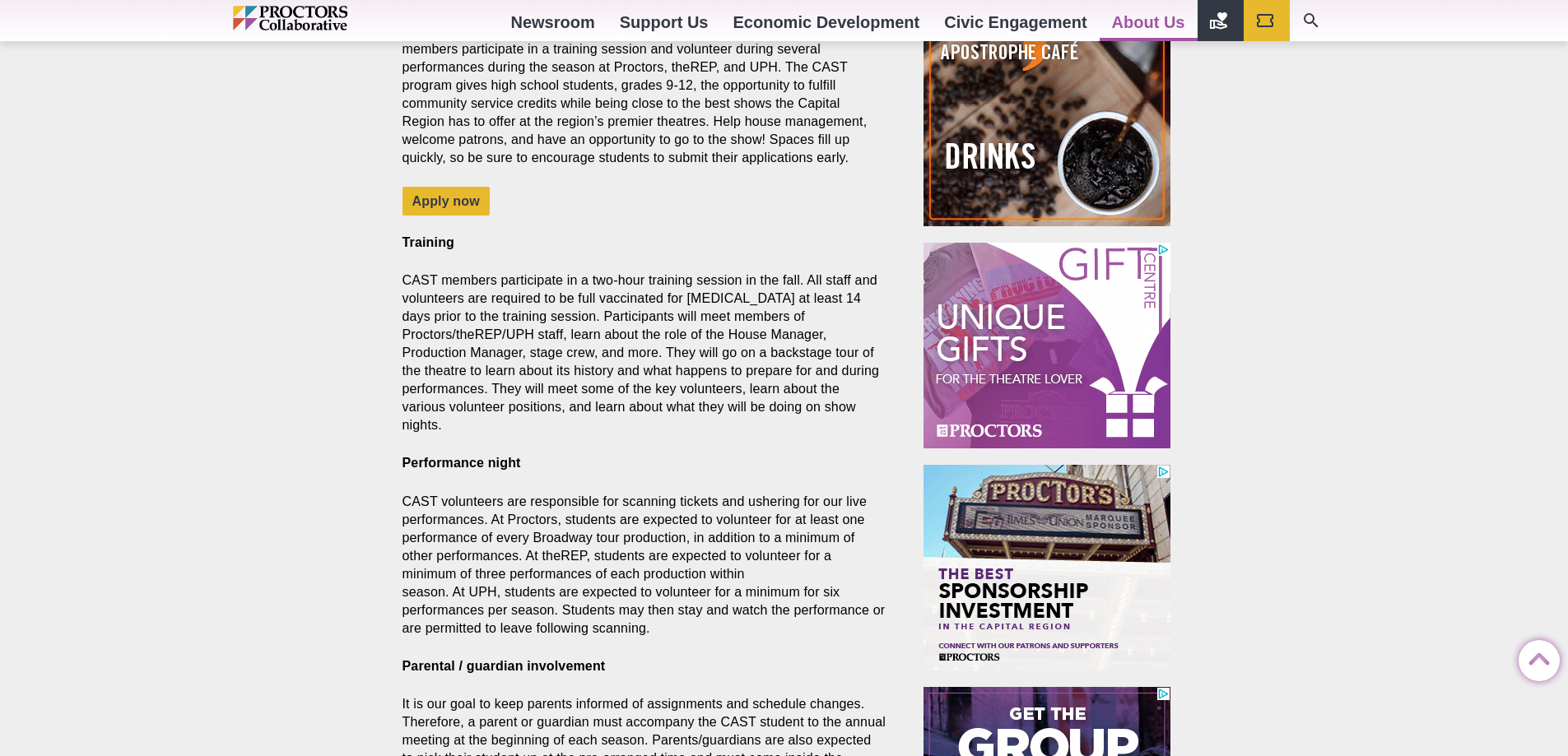
scroll to position [741, 0]
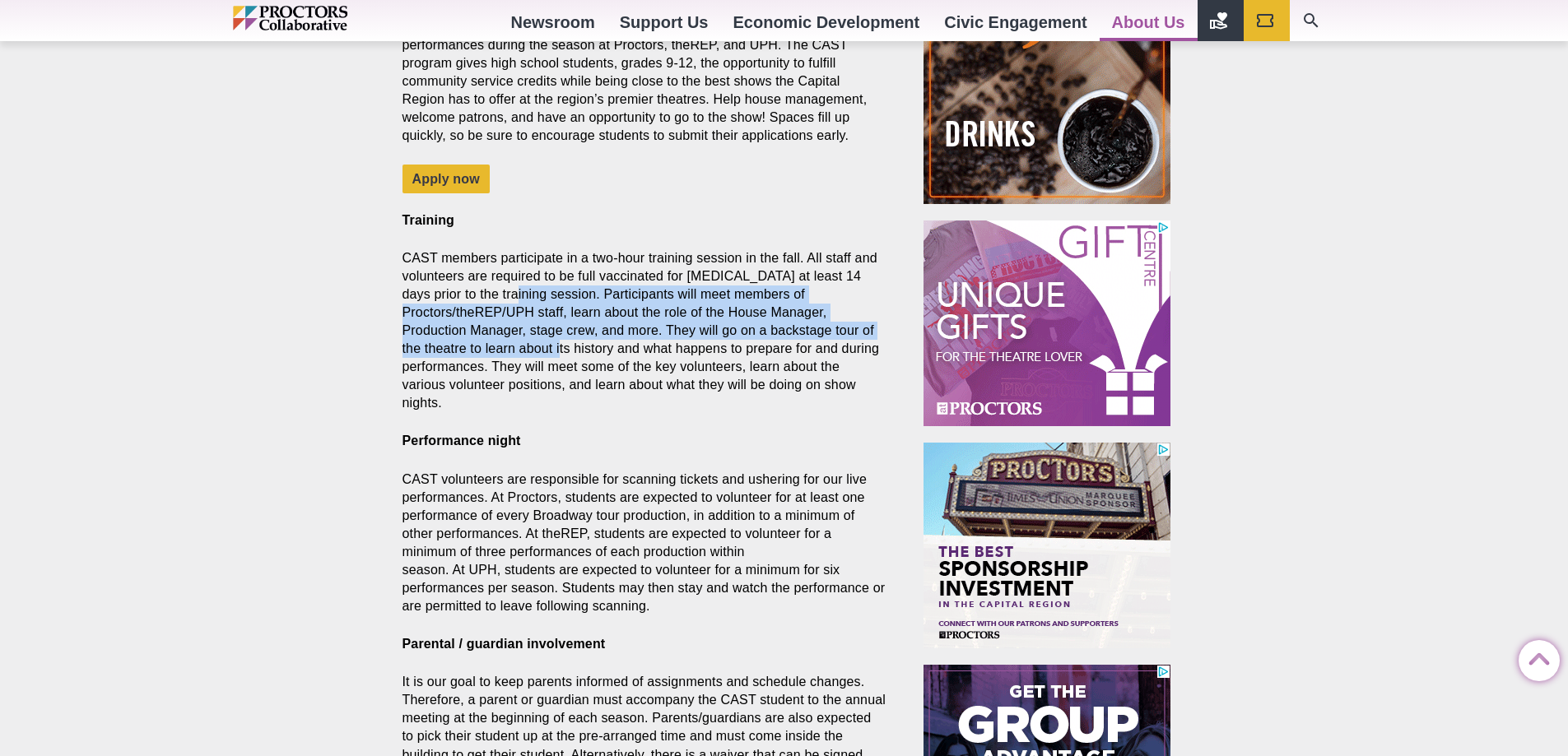
drag, startPoint x: 489, startPoint y: 264, endPoint x: 592, endPoint y: 315, distance: 114.9
click at [592, 315] on p "CAST members participate in a two-hour training session in the fall. All staff …" at bounding box center [644, 331] width 484 height 164
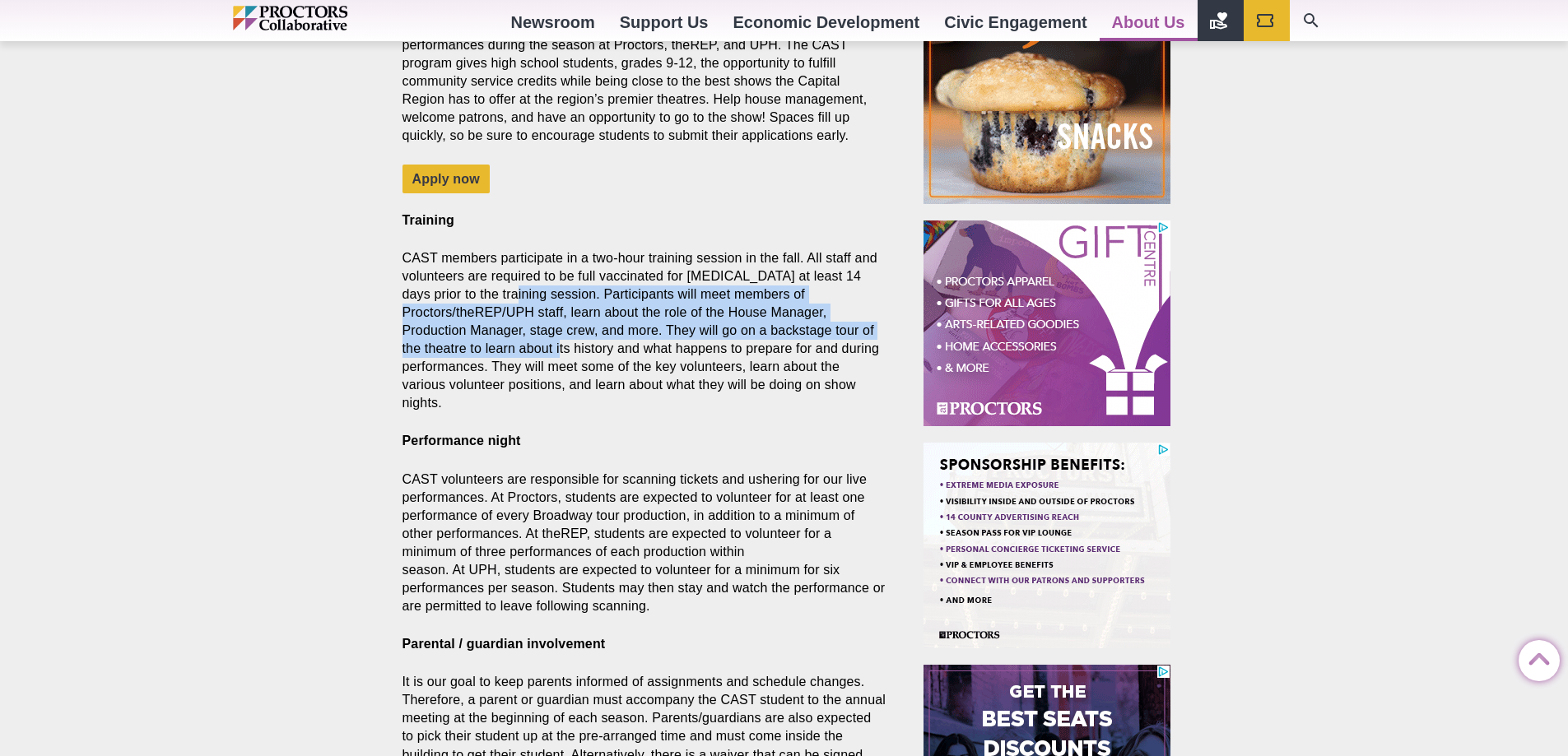
click at [592, 315] on p "CAST members participate in a two-hour training session in the fall. All staff …" at bounding box center [644, 331] width 484 height 164
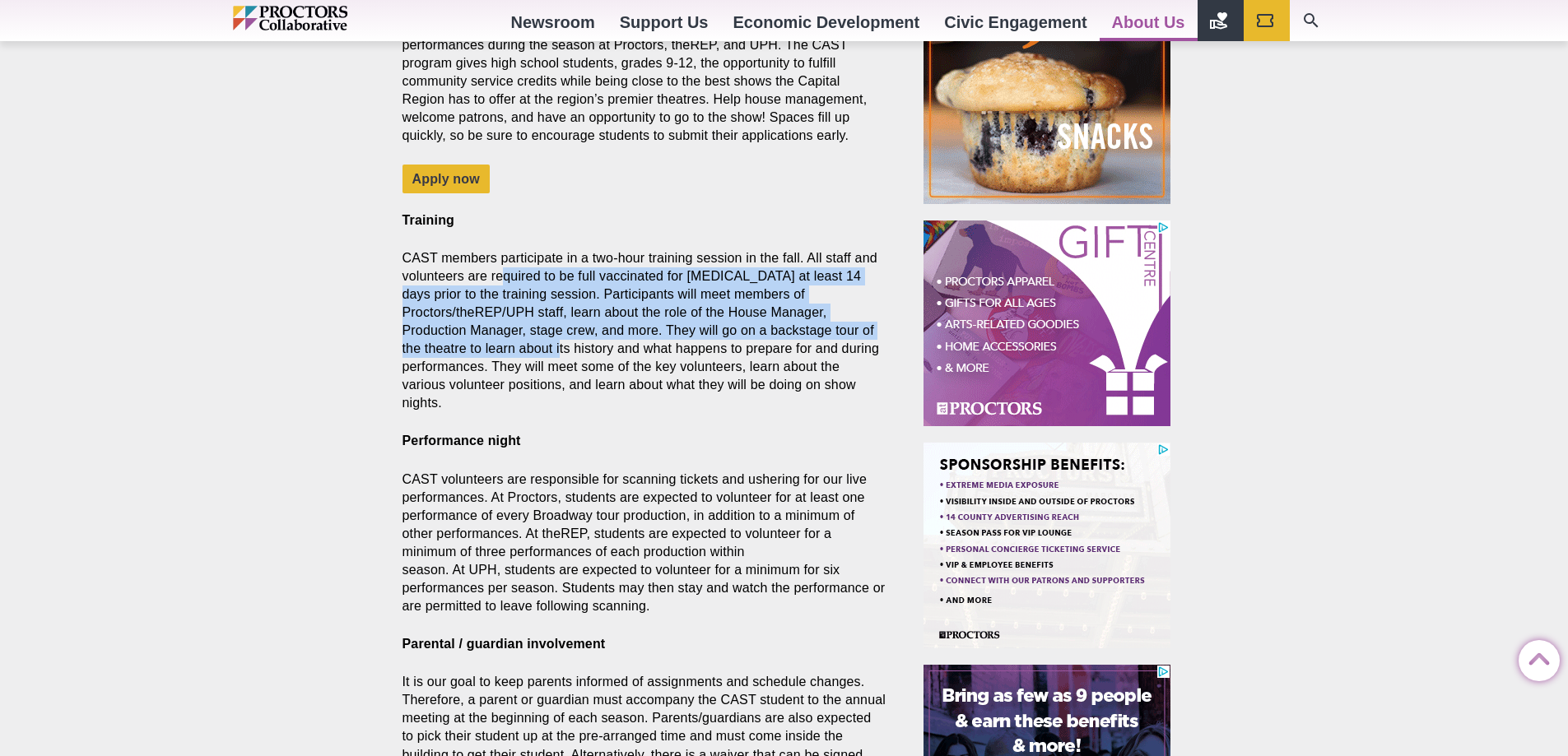
drag, startPoint x: 592, startPoint y: 315, endPoint x: 502, endPoint y: 246, distance: 113.4
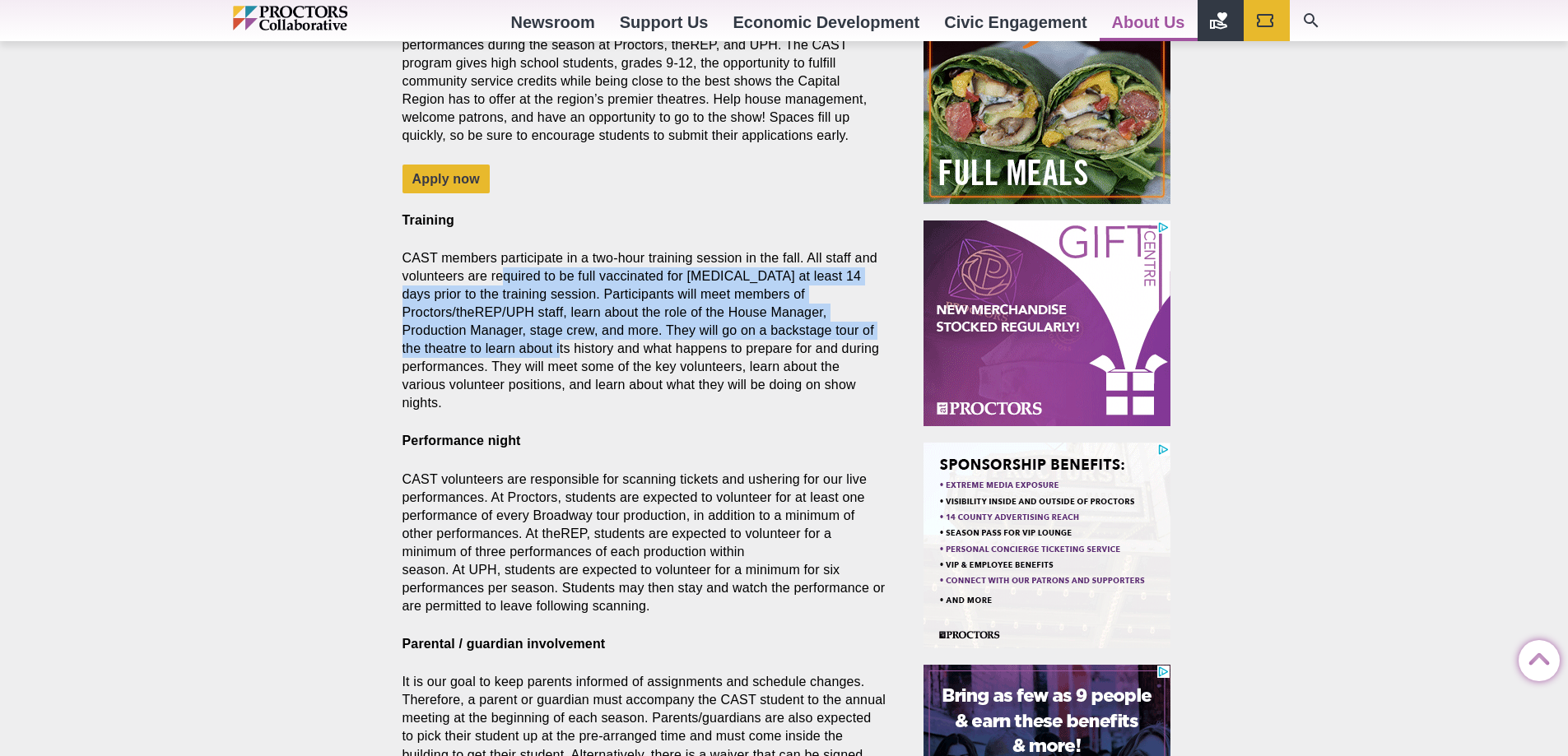
click at [502, 249] on p "CAST members participate in a two-hour training session in the fall. All staff …" at bounding box center [644, 331] width 484 height 164
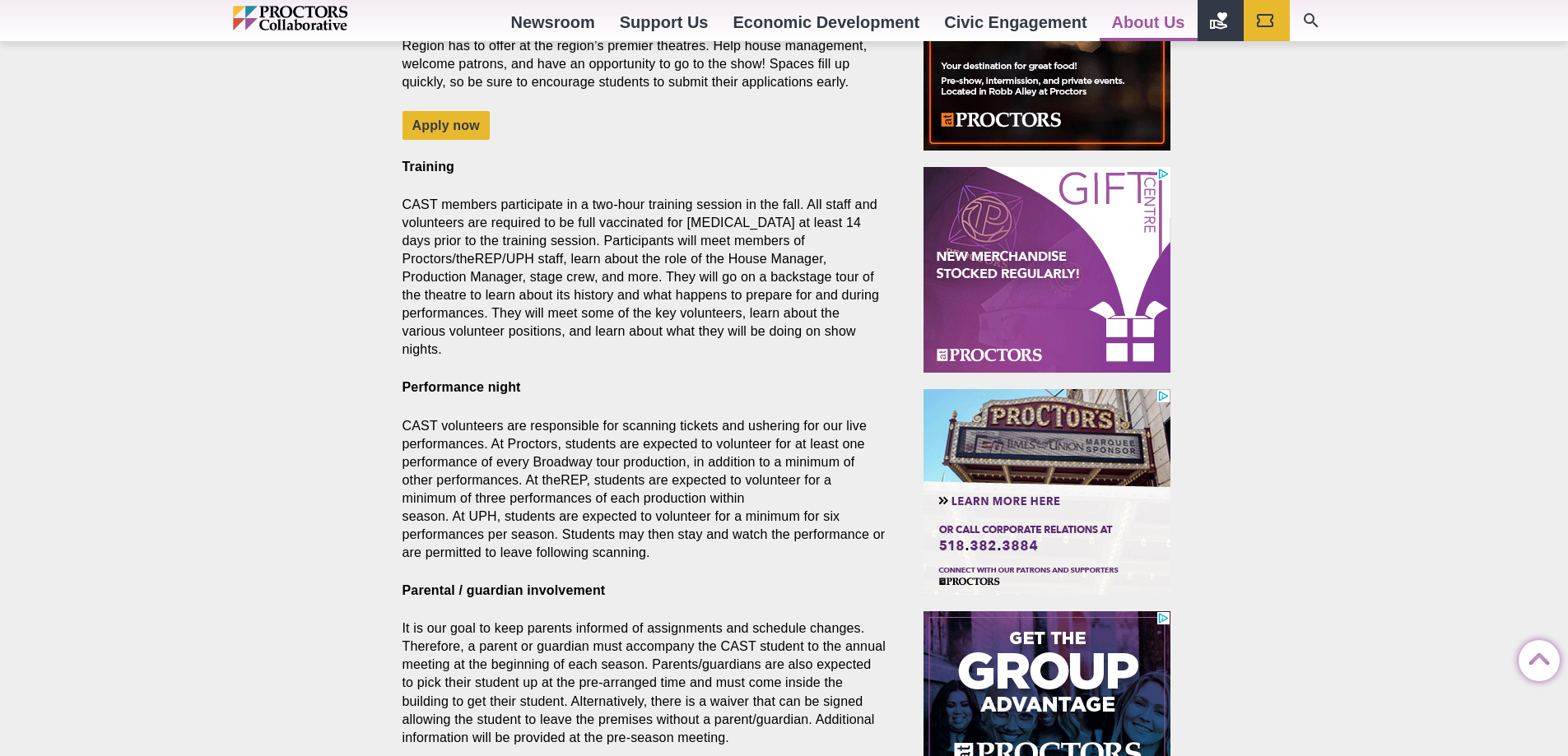
scroll to position [823, 0]
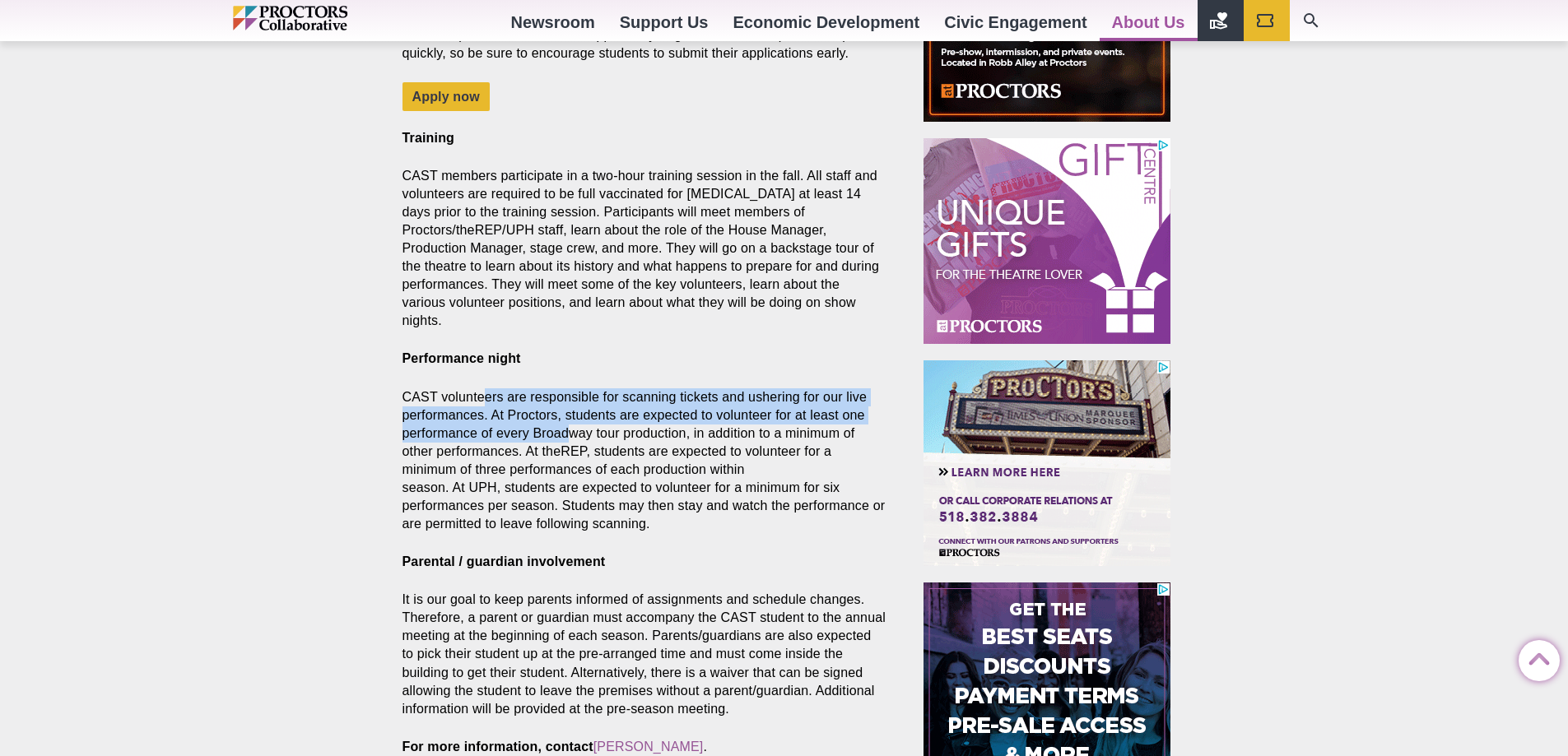
drag, startPoint x: 488, startPoint y: 340, endPoint x: 573, endPoint y: 390, distance: 98.6
click at [573, 390] on section "The Cultivating Arts & Students Together (CAST) programs at Proctors, Cultivati…" at bounding box center [647, 307] width 517 height 1031
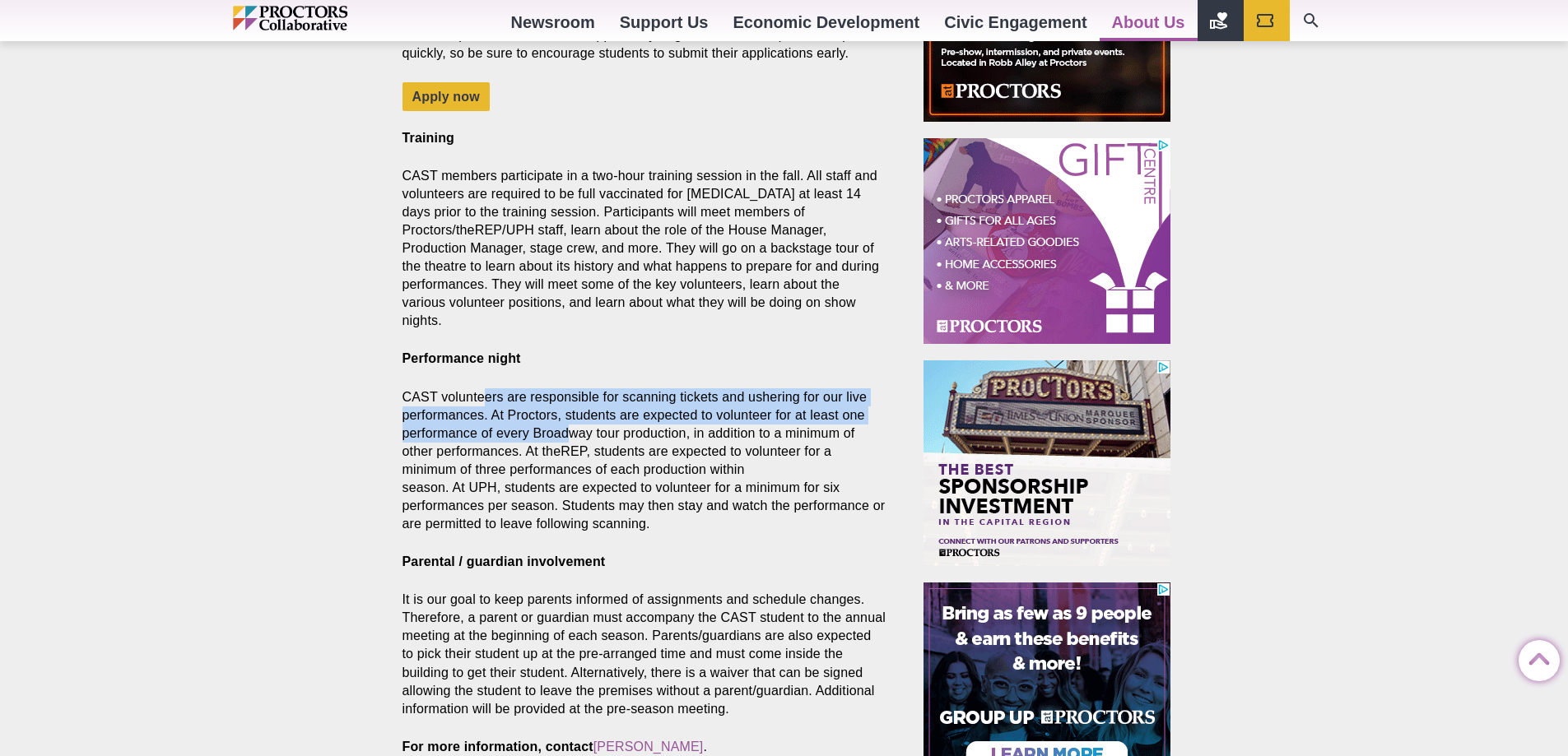
click at [573, 390] on p "CAST volunteers are responsible for scanning tickets and ushering for our live …" at bounding box center [644, 461] width 484 height 146
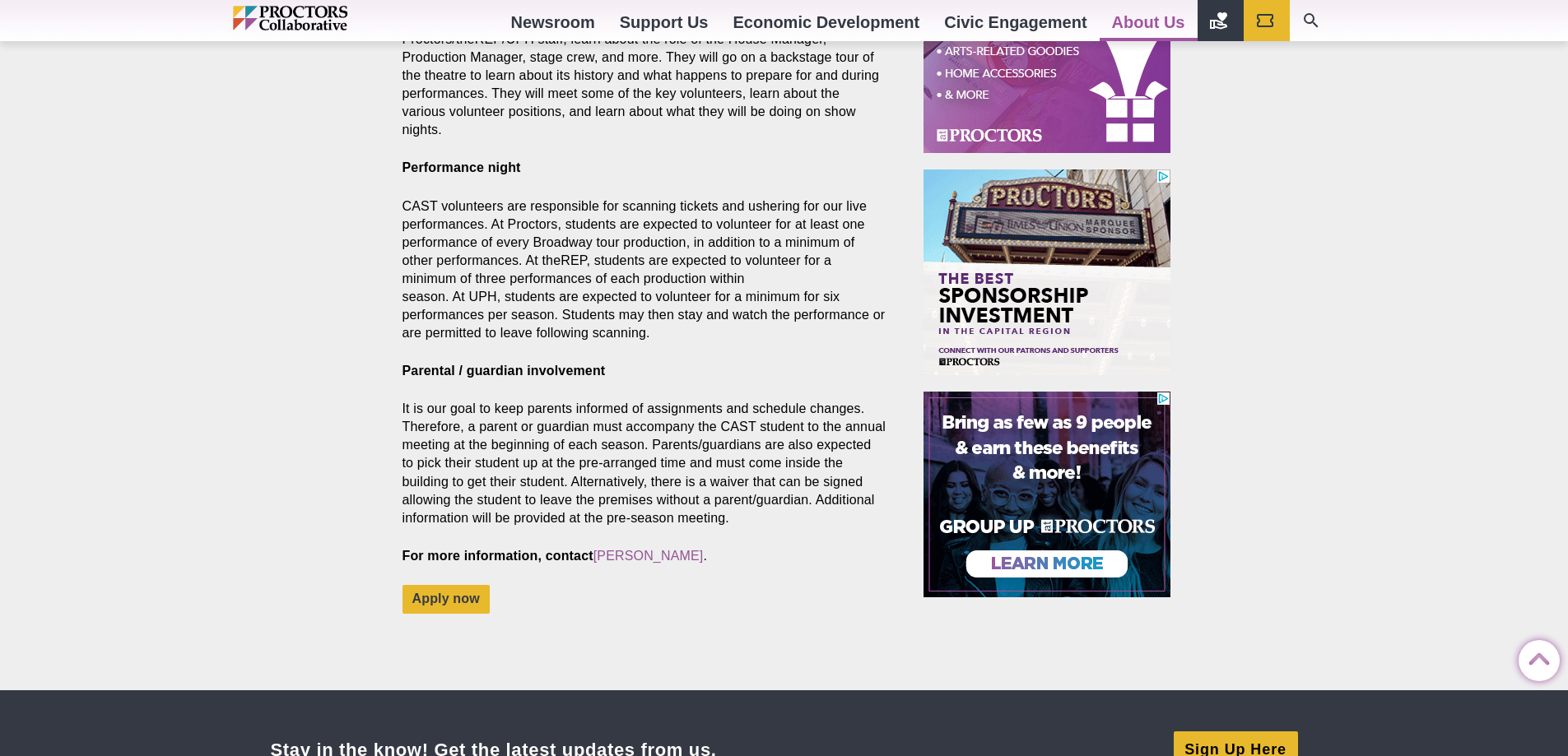
scroll to position [1070, 0]
